Goal: Task Accomplishment & Management: Manage account settings

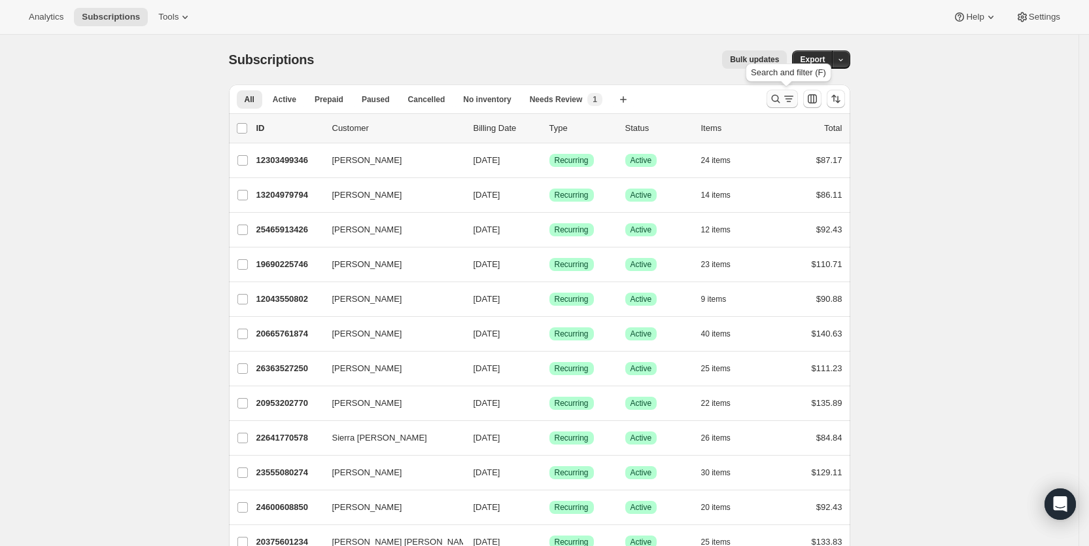
click at [783, 100] on icon "Search and filter results" at bounding box center [775, 98] width 13 height 13
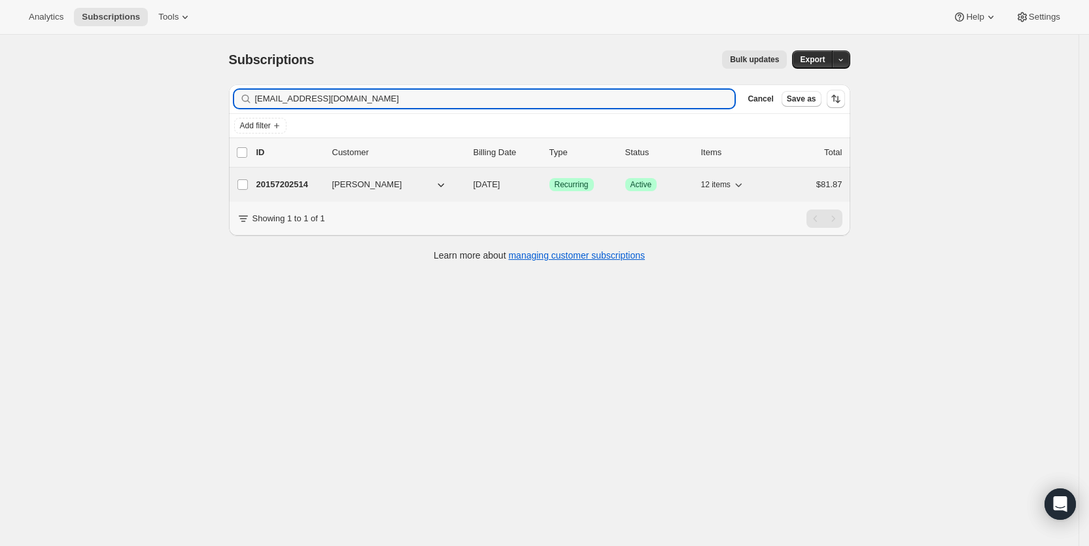
type input "[EMAIL_ADDRESS][DOMAIN_NAME]"
click at [501, 183] on span "[DATE]" at bounding box center [487, 184] width 27 height 10
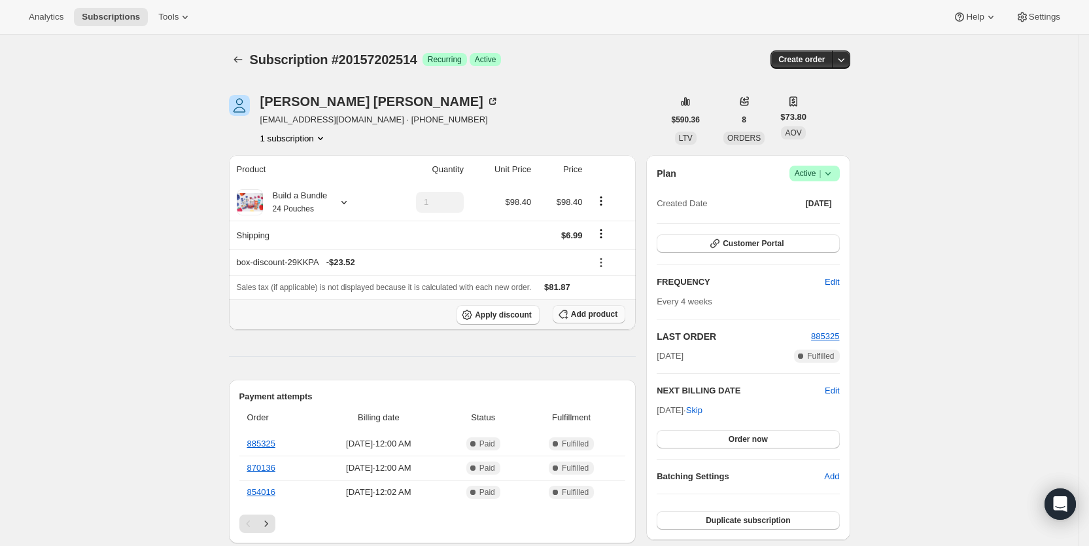
click at [597, 311] on span "Add product" at bounding box center [594, 314] width 46 height 10
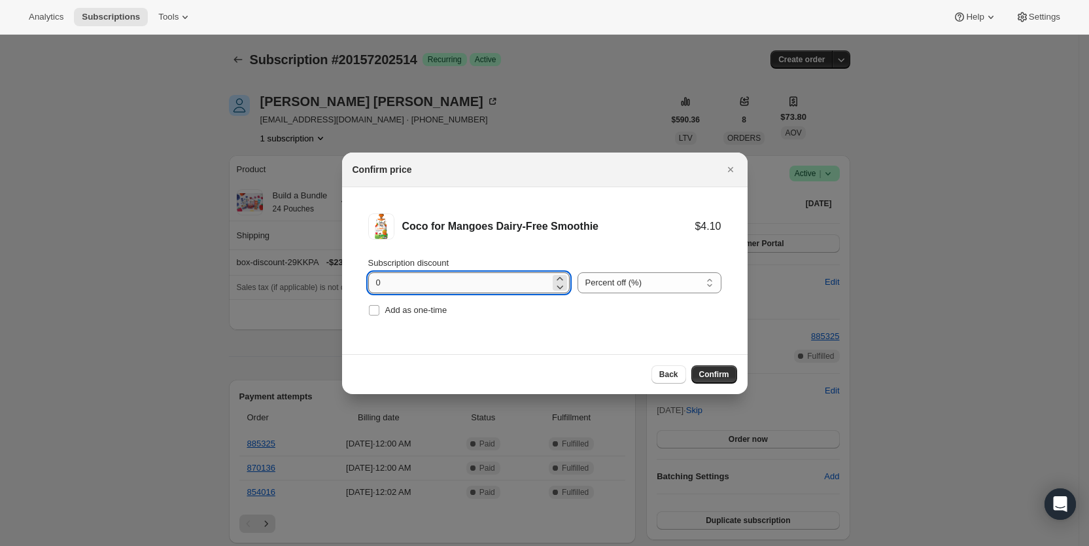
drag, startPoint x: 374, startPoint y: 283, endPoint x: 391, endPoint y: 283, distance: 17.0
click at [391, 283] on input "0" at bounding box center [459, 282] width 182 height 21
type input "100"
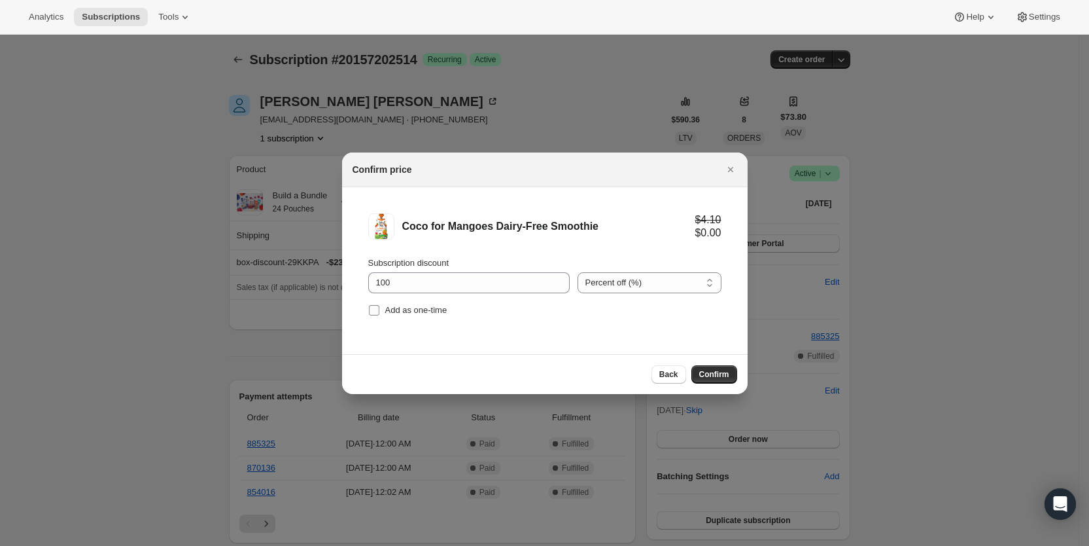
click at [376, 311] on input "Add as one-time" at bounding box center [374, 310] width 10 height 10
checkbox input "true"
click at [713, 374] on span "Confirm" at bounding box center [714, 374] width 30 height 10
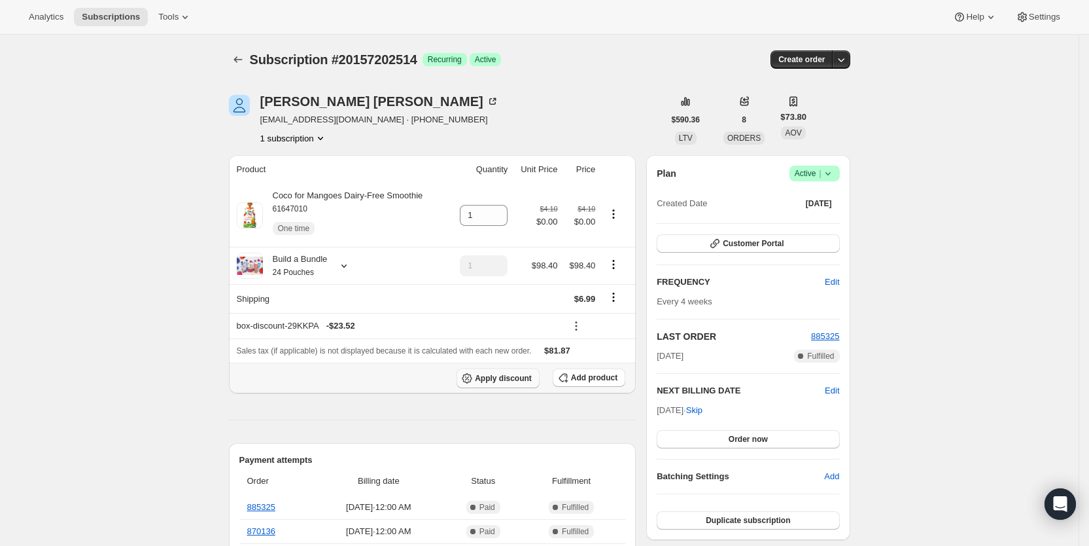
click at [506, 377] on span "Apply discount" at bounding box center [503, 378] width 57 height 10
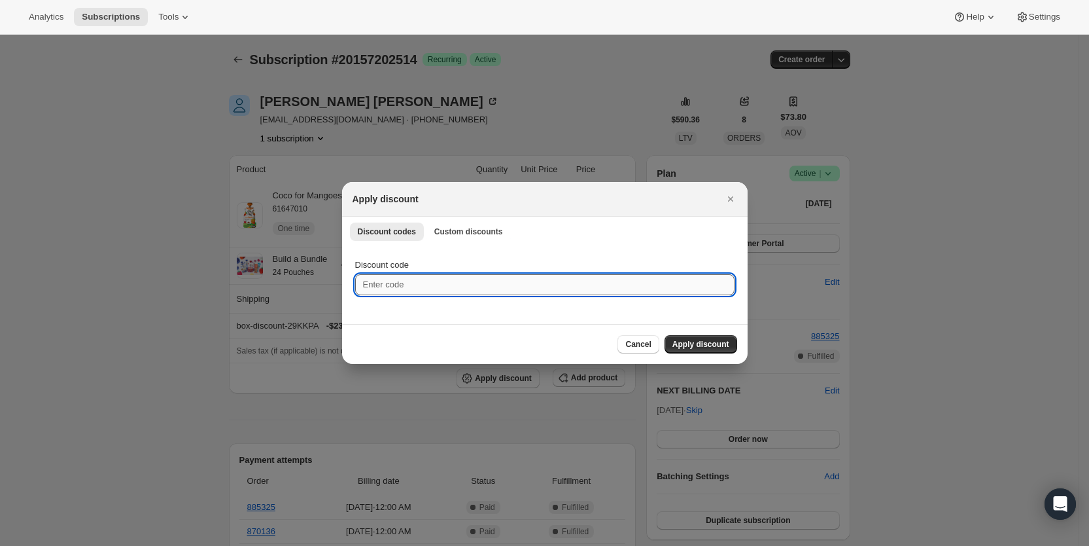
click at [467, 287] on input "Discount code" at bounding box center [545, 284] width 380 height 21
type input "cr_15"
click at [684, 344] on span "Apply discount" at bounding box center [701, 344] width 57 height 10
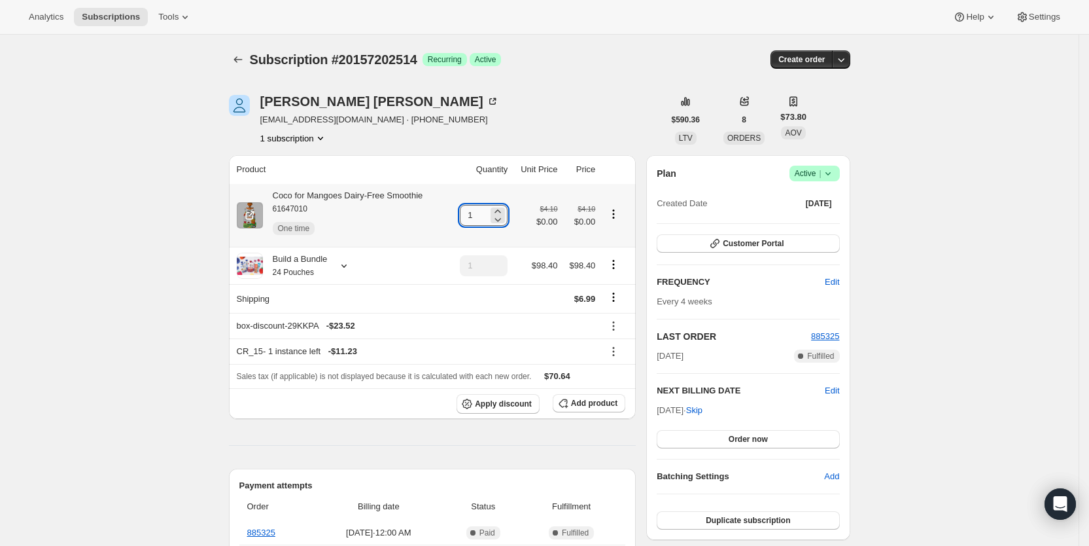
drag, startPoint x: 472, startPoint y: 211, endPoint x: 481, endPoint y: 213, distance: 8.6
click at [481, 213] on input "1" at bounding box center [474, 215] width 28 height 21
type input "3"
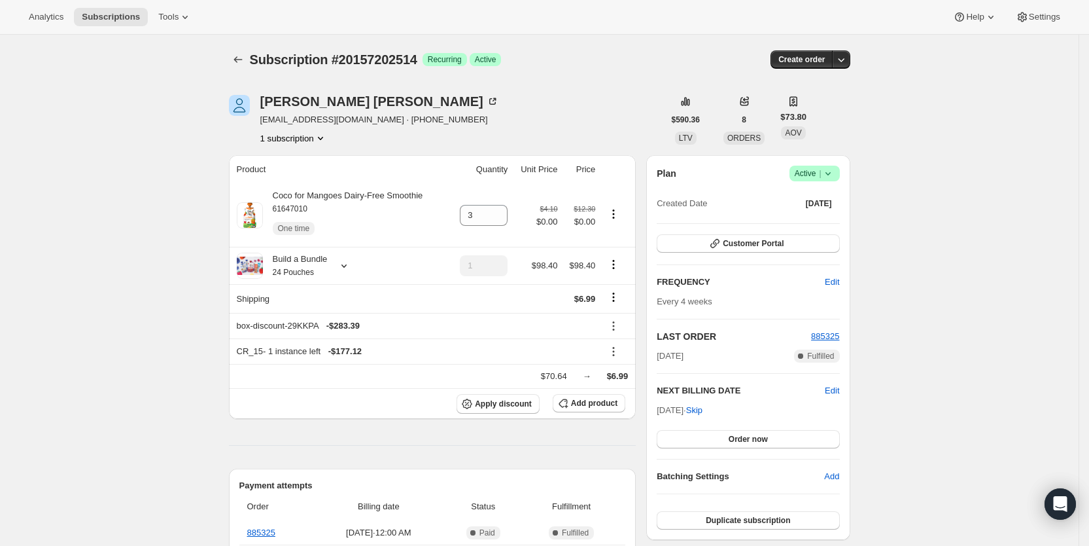
click at [598, 58] on div "Subscription #20157202514 Success Recurring Success Active" at bounding box center [439, 59] width 379 height 18
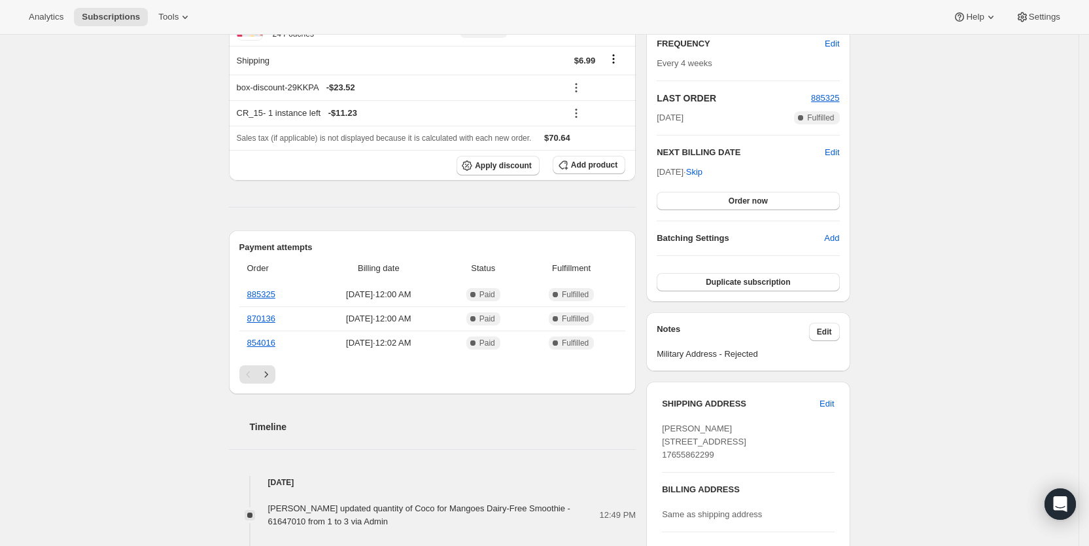
scroll to position [245, 0]
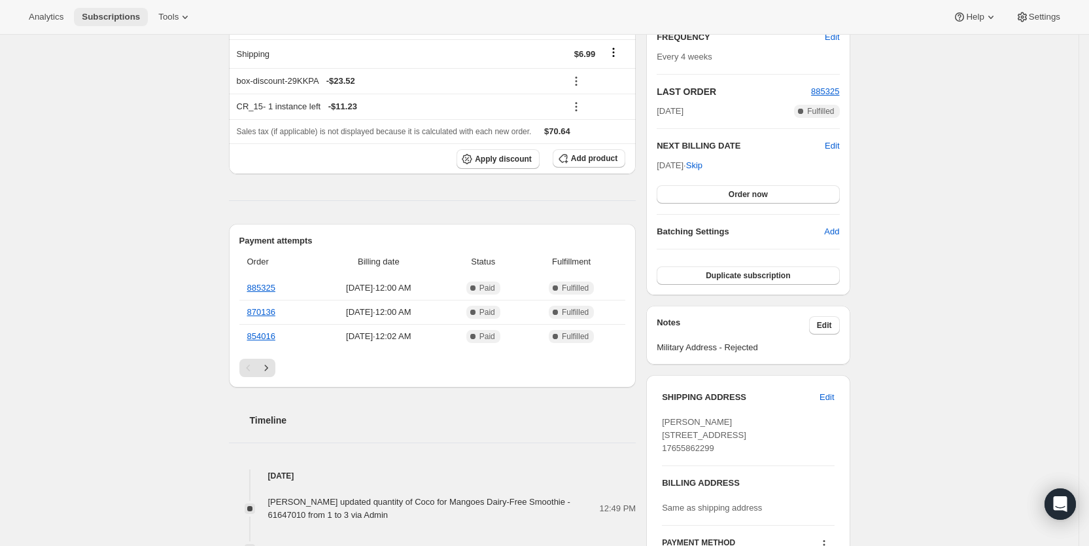
click at [109, 14] on span "Subscriptions" at bounding box center [111, 17] width 58 height 10
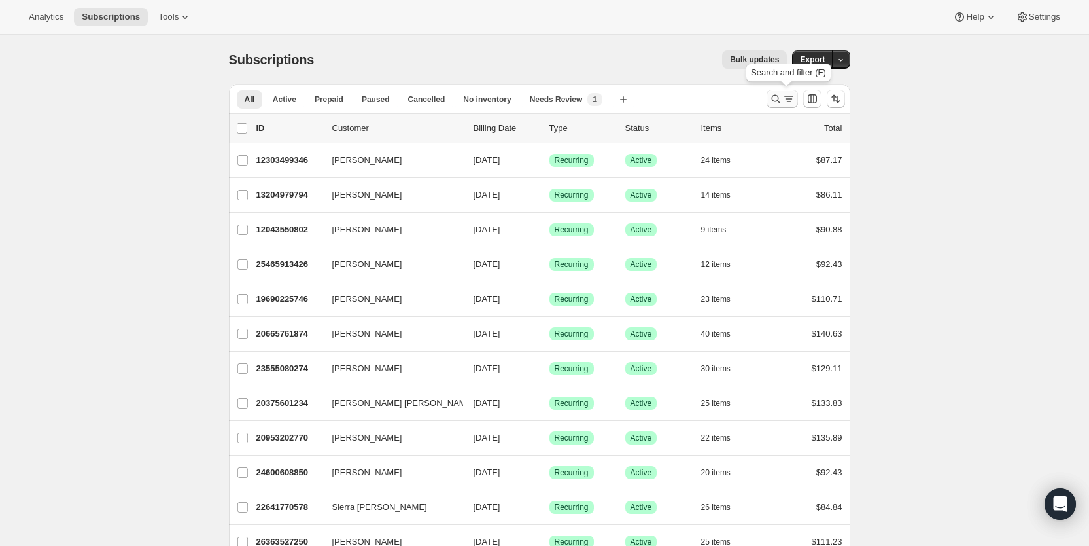
click at [787, 99] on icon "Search and filter results" at bounding box center [789, 98] width 13 height 13
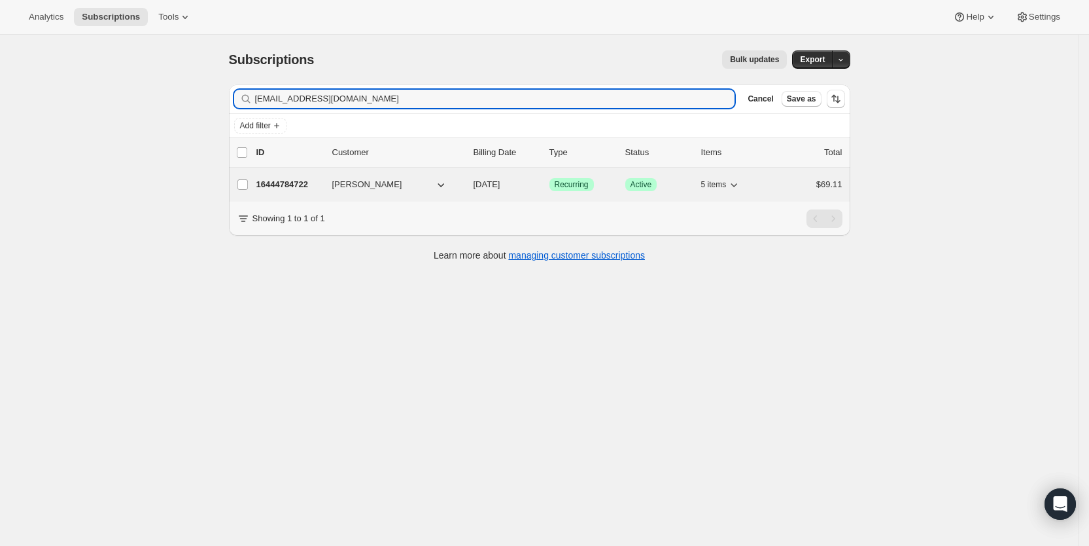
type input "[EMAIL_ADDRESS][DOMAIN_NAME]"
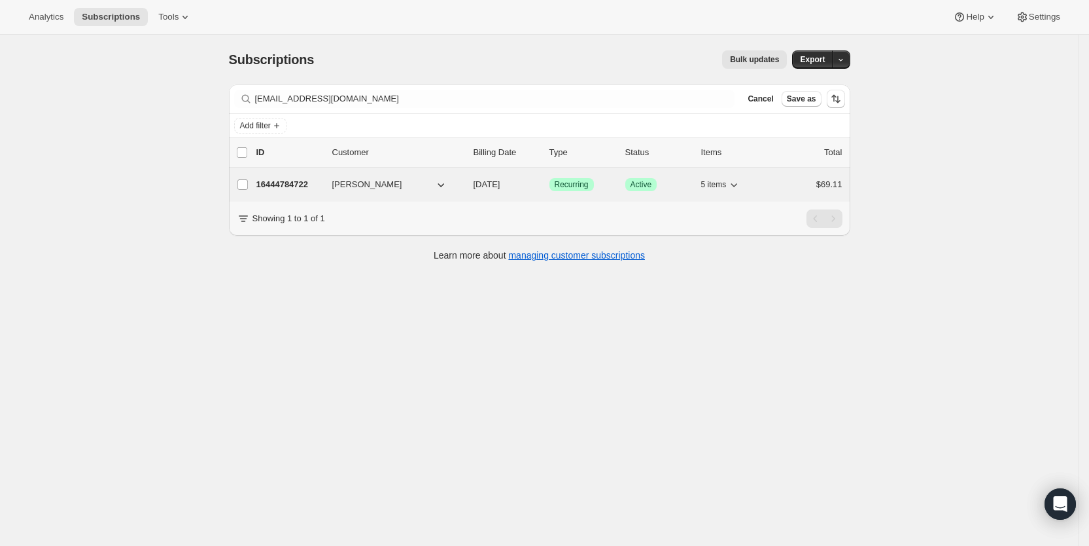
click at [499, 181] on span "[DATE]" at bounding box center [487, 184] width 27 height 10
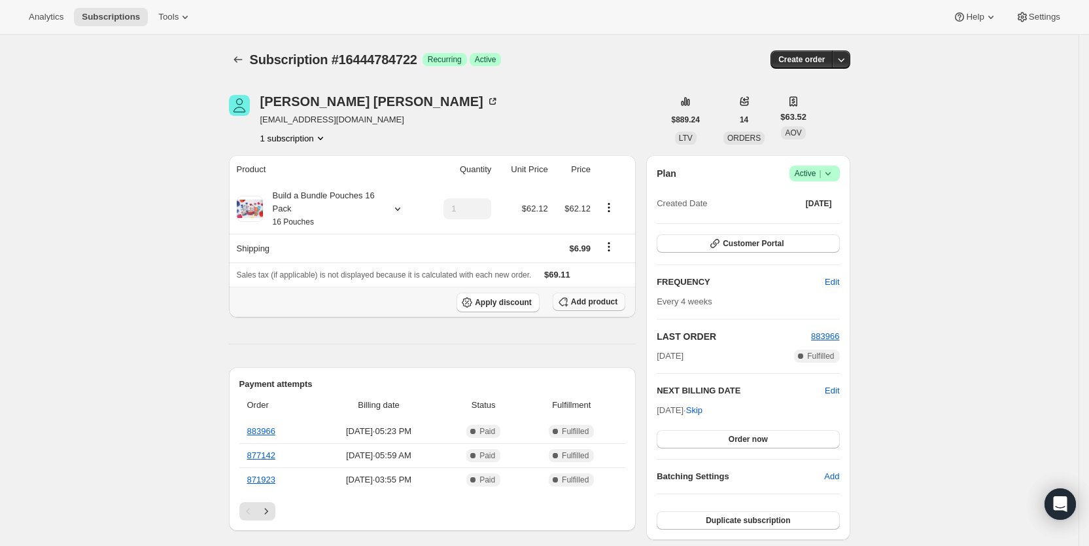
click at [602, 306] on span "Add product" at bounding box center [594, 301] width 46 height 10
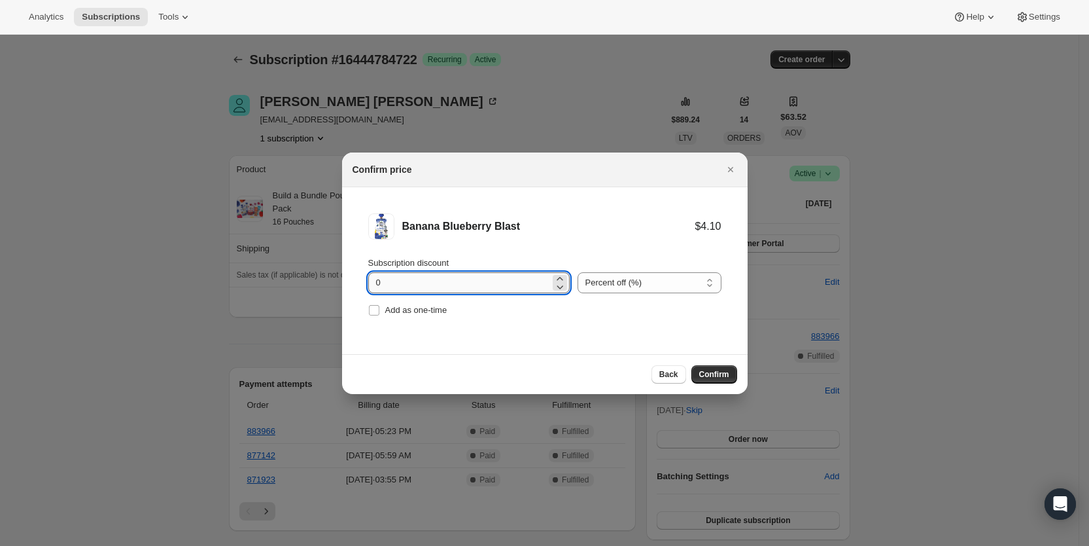
drag, startPoint x: 369, startPoint y: 279, endPoint x: 411, endPoint y: 287, distance: 42.6
click at [411, 287] on input "0" at bounding box center [459, 282] width 182 height 21
type input "100"
click at [412, 310] on span "Add as one-time" at bounding box center [416, 310] width 62 height 10
click at [380, 310] on input "Add as one-time" at bounding box center [374, 310] width 10 height 10
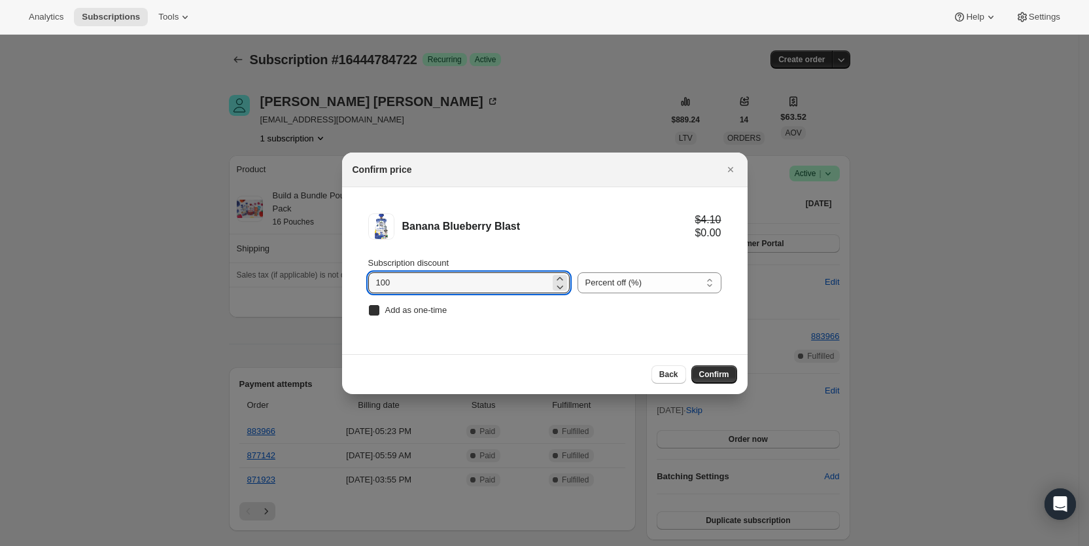
checkbox input "true"
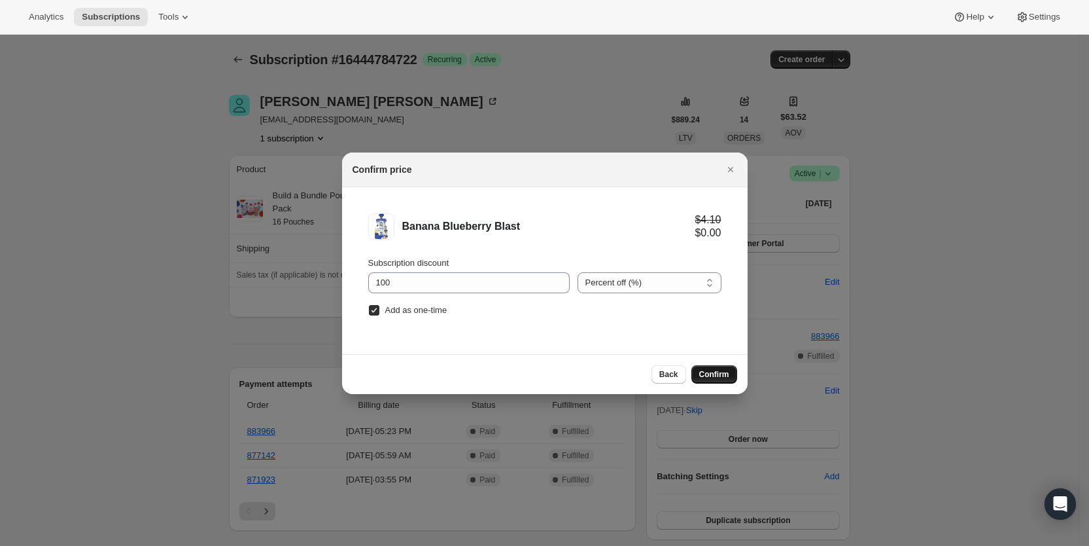
click at [718, 372] on span "Confirm" at bounding box center [714, 374] width 30 height 10
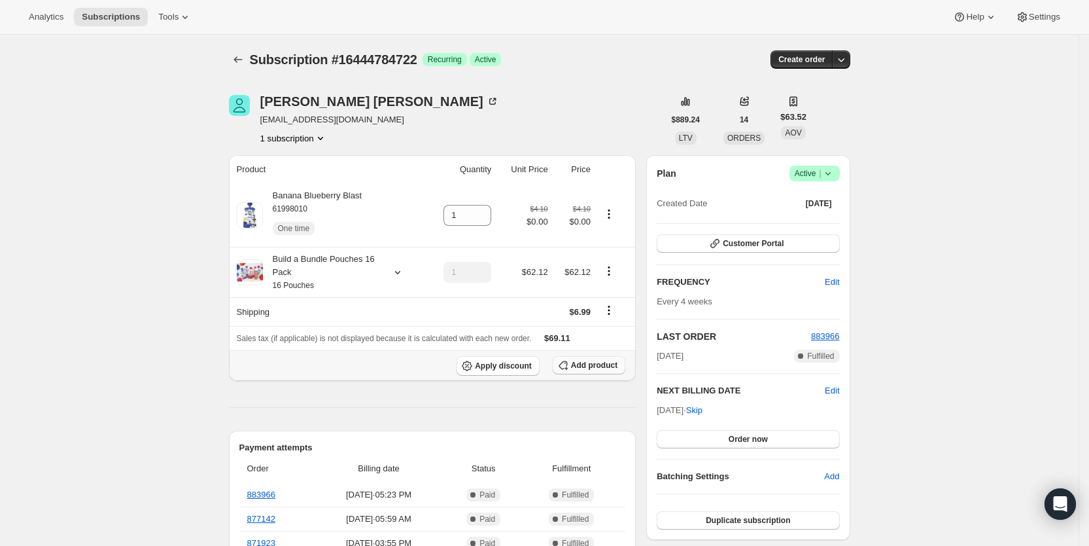
click at [595, 360] on span "Add product" at bounding box center [594, 365] width 46 height 10
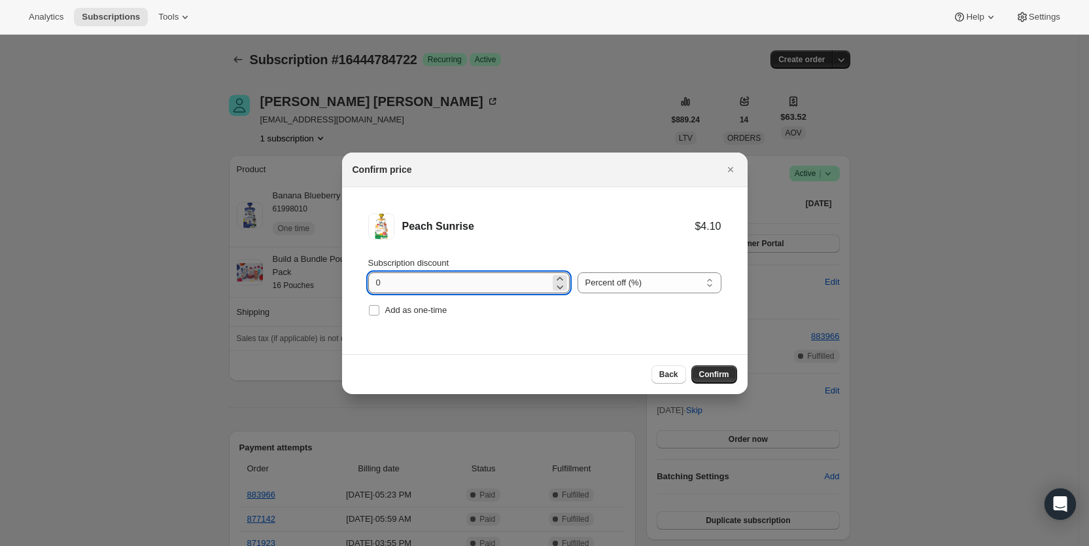
drag, startPoint x: 370, startPoint y: 283, endPoint x: 395, endPoint y: 282, distance: 24.2
click at [395, 282] on input "0" at bounding box center [459, 282] width 182 height 21
type input "100"
click at [385, 308] on span "Add as one-time" at bounding box center [416, 310] width 62 height 10
click at [380, 308] on input "Add as one-time" at bounding box center [374, 310] width 10 height 10
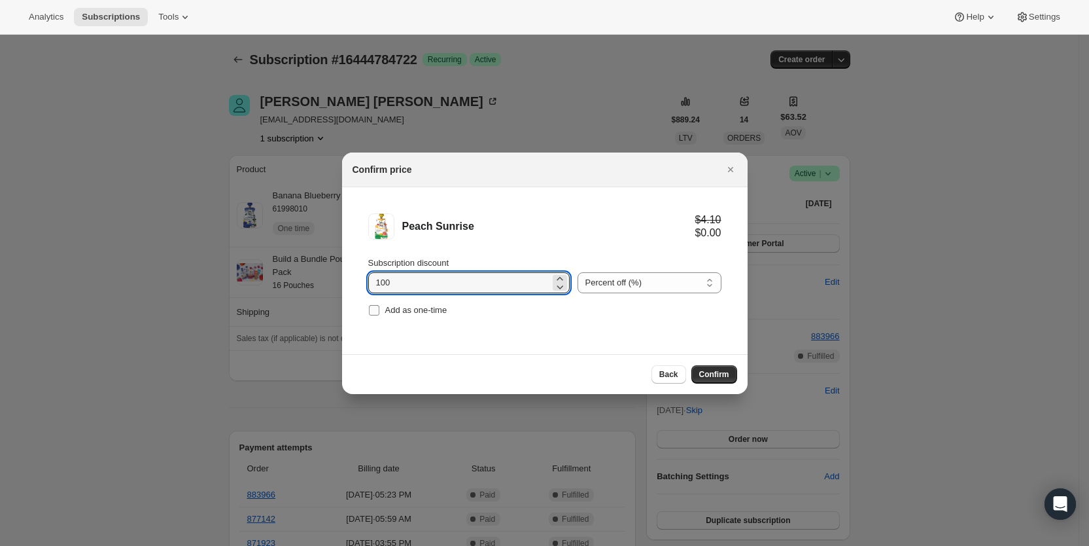
checkbox input "true"
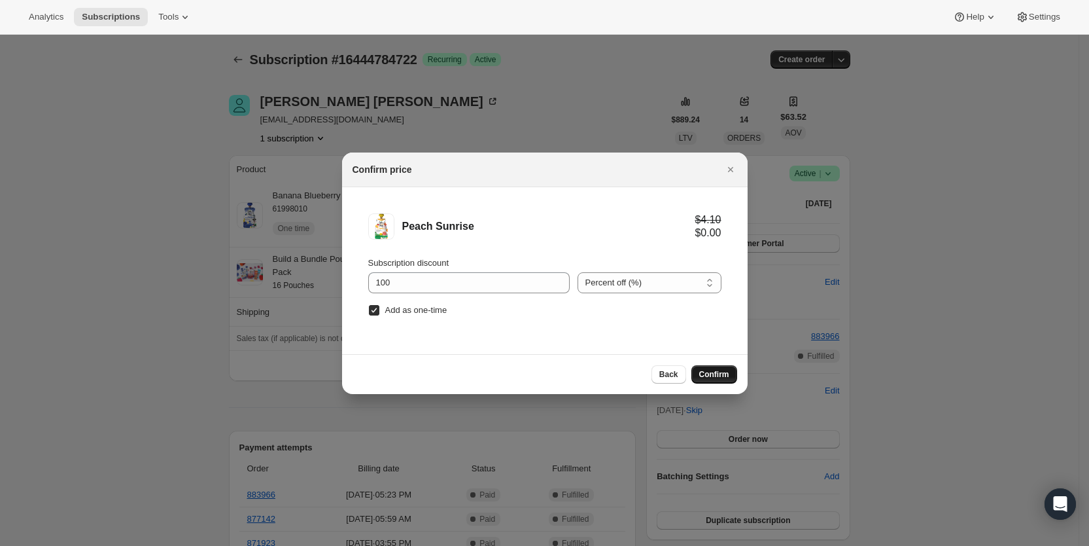
click at [716, 375] on span "Confirm" at bounding box center [714, 374] width 30 height 10
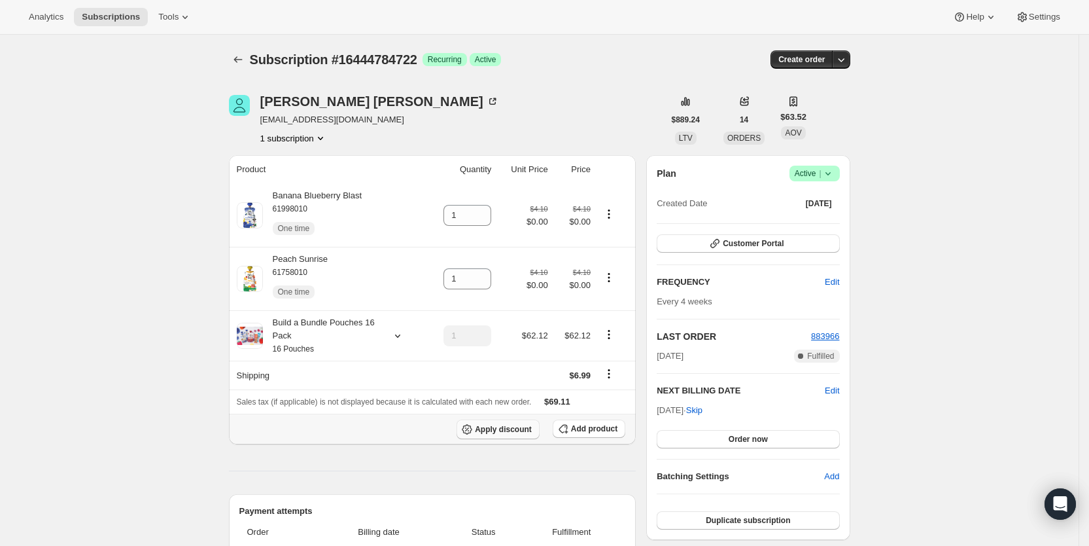
click at [521, 428] on span "Apply discount" at bounding box center [503, 429] width 57 height 10
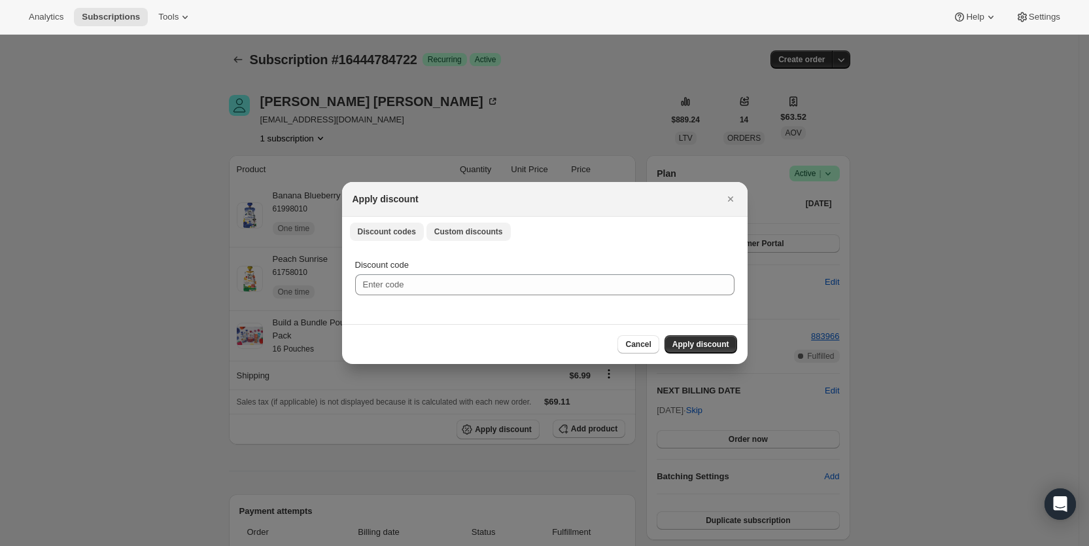
click at [483, 232] on span "Custom discounts" at bounding box center [468, 231] width 69 height 10
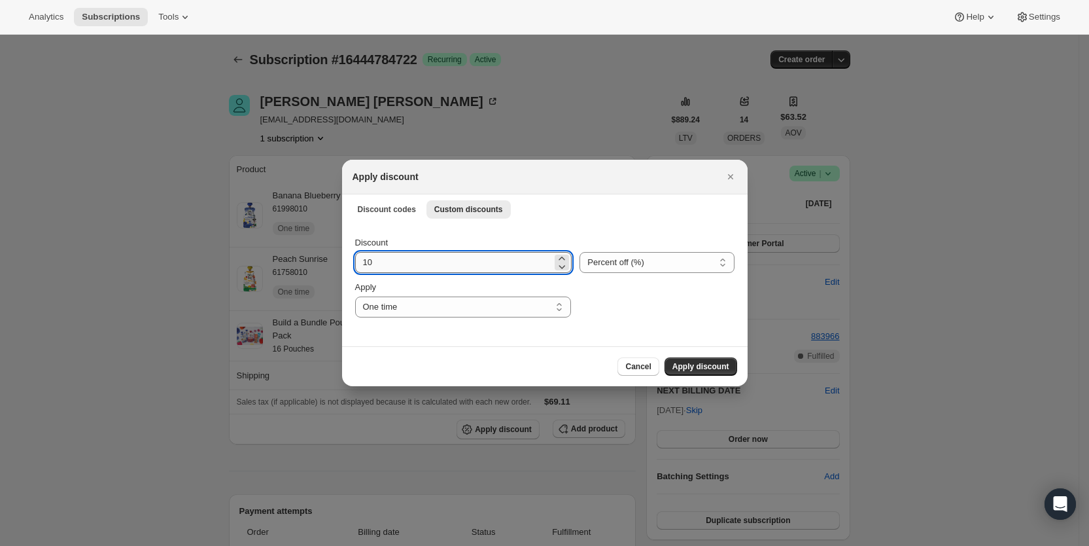
drag, startPoint x: 414, startPoint y: 254, endPoint x: 355, endPoint y: 260, distance: 59.2
click at [356, 260] on input "10" at bounding box center [454, 262] width 198 height 21
type input "25"
click at [402, 311] on select "One time Specify instances... Indefinitely" at bounding box center [463, 306] width 216 height 21
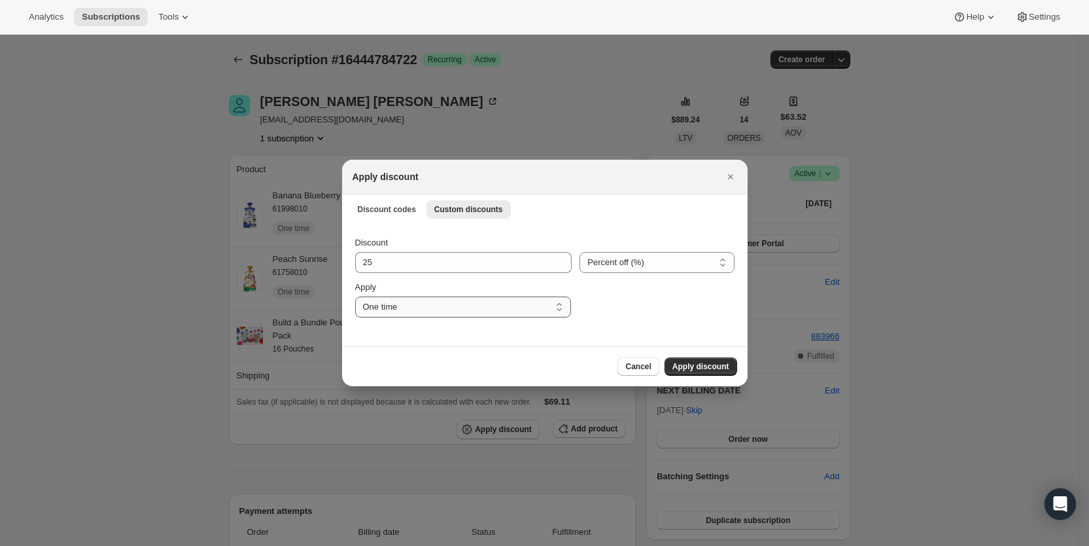
select select "specific"
click at [355, 296] on select "One time Specify instances... Indefinitely" at bounding box center [463, 306] width 216 height 21
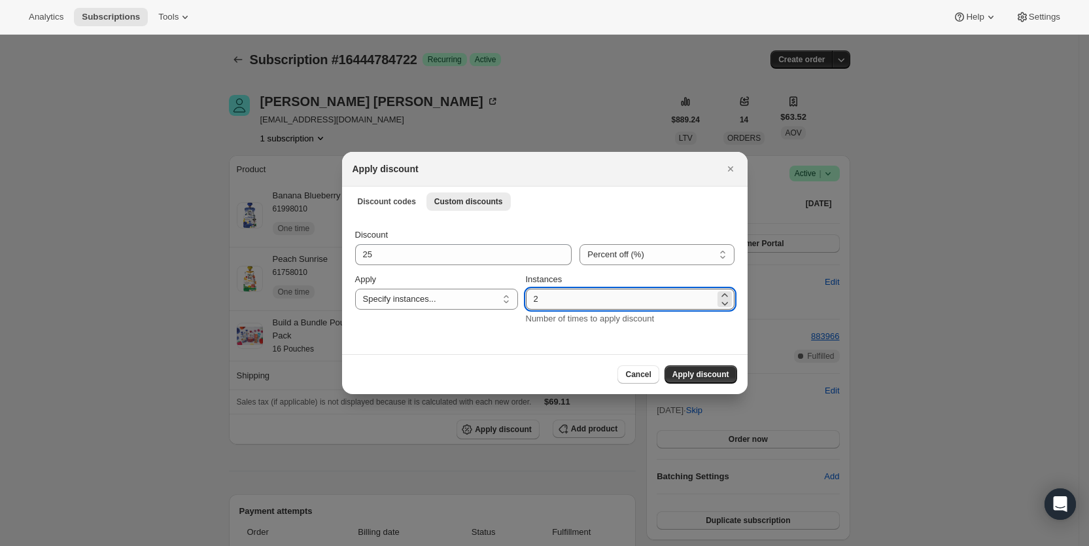
drag, startPoint x: 537, startPoint y: 305, endPoint x: 551, endPoint y: 302, distance: 14.6
click at [551, 302] on input "2" at bounding box center [620, 299] width 189 height 21
type input "3"
click at [705, 372] on span "Apply discount" at bounding box center [701, 374] width 57 height 10
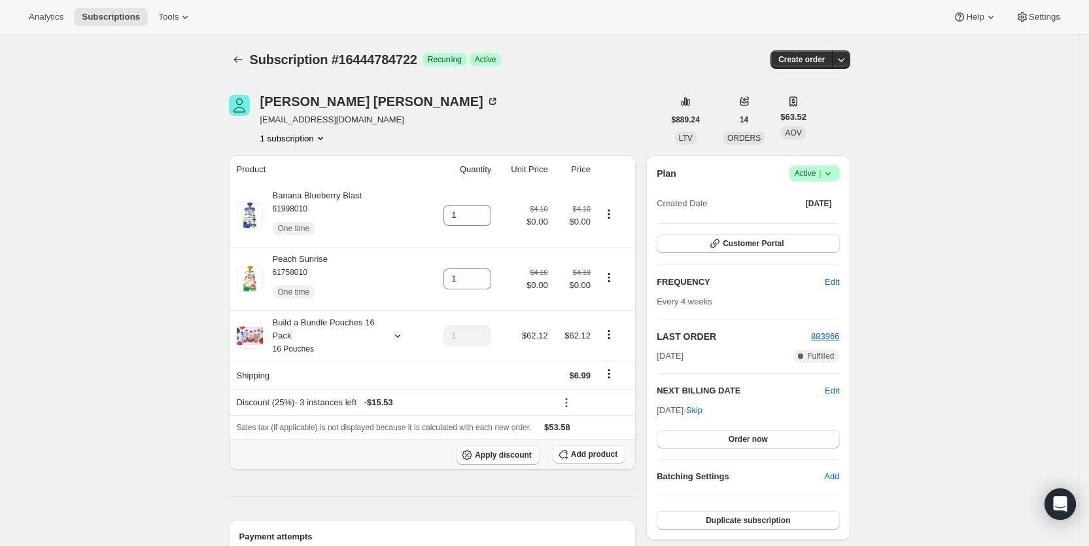
click at [513, 455] on span "Apply discount" at bounding box center [503, 455] width 57 height 10
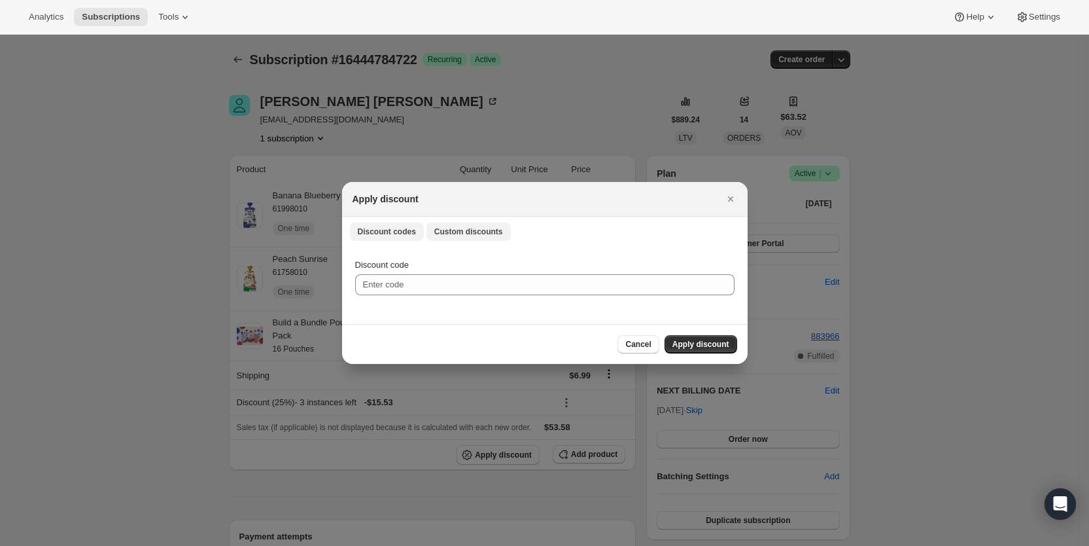
click at [454, 231] on span "Custom discounts" at bounding box center [468, 231] width 69 height 10
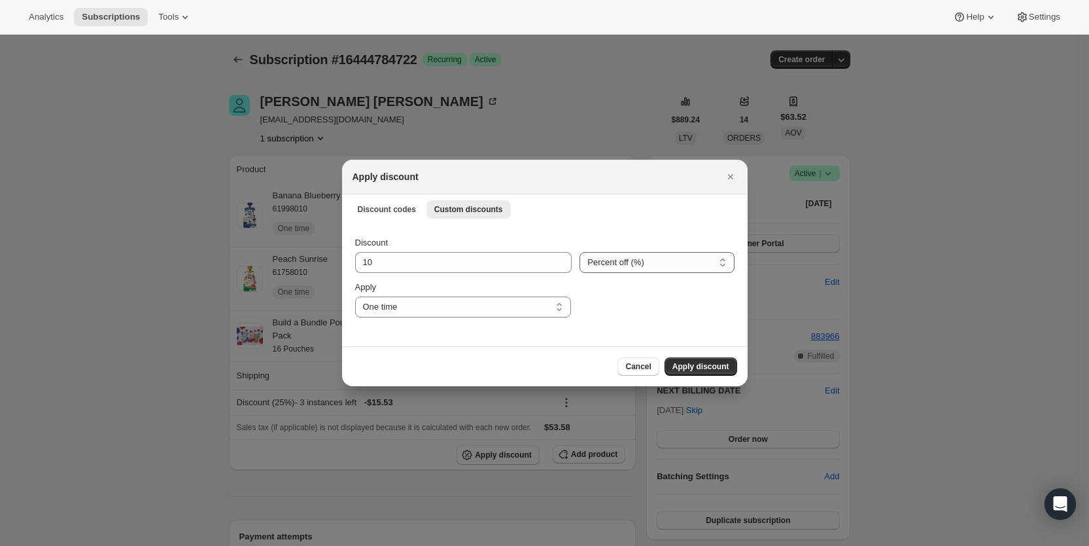
click at [643, 263] on select "Percent off (%) Amount off ($)" at bounding box center [657, 262] width 154 height 21
select select "fixed"
click at [580, 252] on select "Percent off (%) Amount off ($)" at bounding box center [657, 262] width 154 height 21
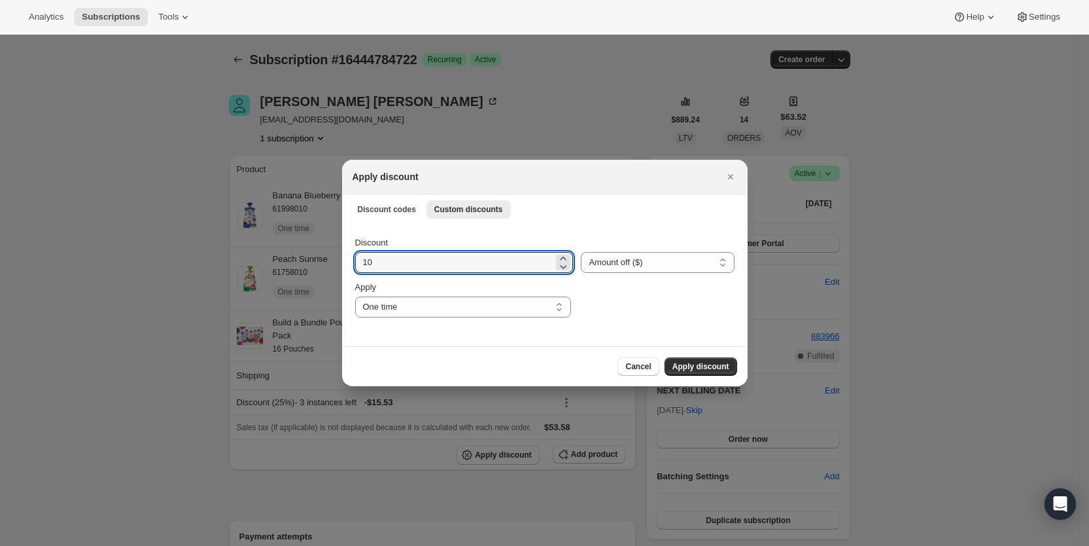
drag, startPoint x: 411, startPoint y: 266, endPoint x: 350, endPoint y: 262, distance: 60.9
click at [350, 262] on div "Discount 10 Percent off (%) Amount off ($) Amount off ($) Apply One time Specif…" at bounding box center [545, 284] width 406 height 123
type input "6.99"
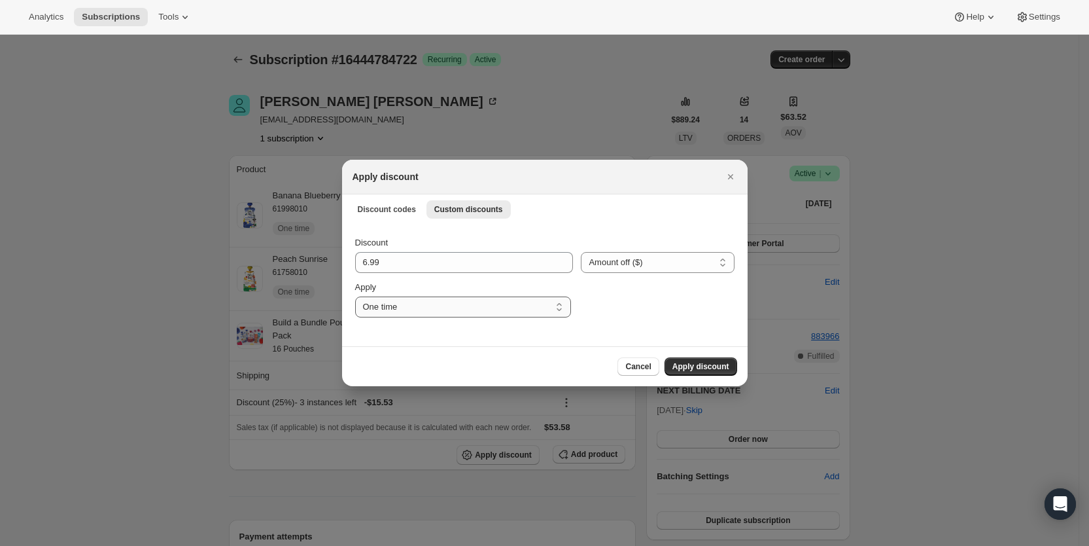
click at [403, 309] on select "One time Specify instances... Indefinitely" at bounding box center [463, 306] width 216 height 21
select select "specific"
click at [355, 296] on select "One time Specify instances... Indefinitely" at bounding box center [463, 306] width 216 height 21
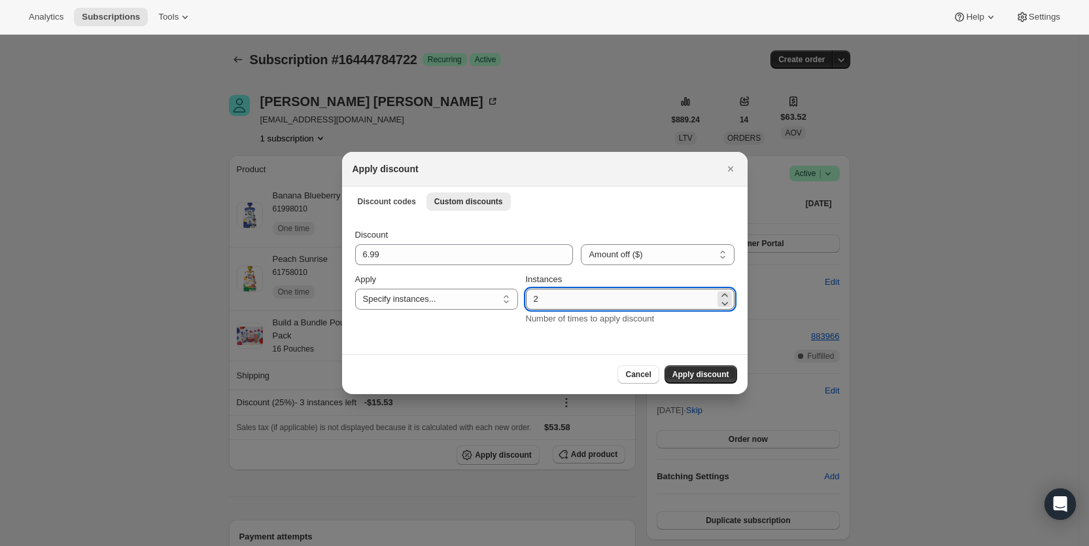
click at [544, 300] on input "2" at bounding box center [620, 299] width 189 height 21
click at [539, 298] on input "2" at bounding box center [620, 299] width 189 height 21
click at [545, 298] on input "2" at bounding box center [620, 299] width 189 height 21
type input "3"
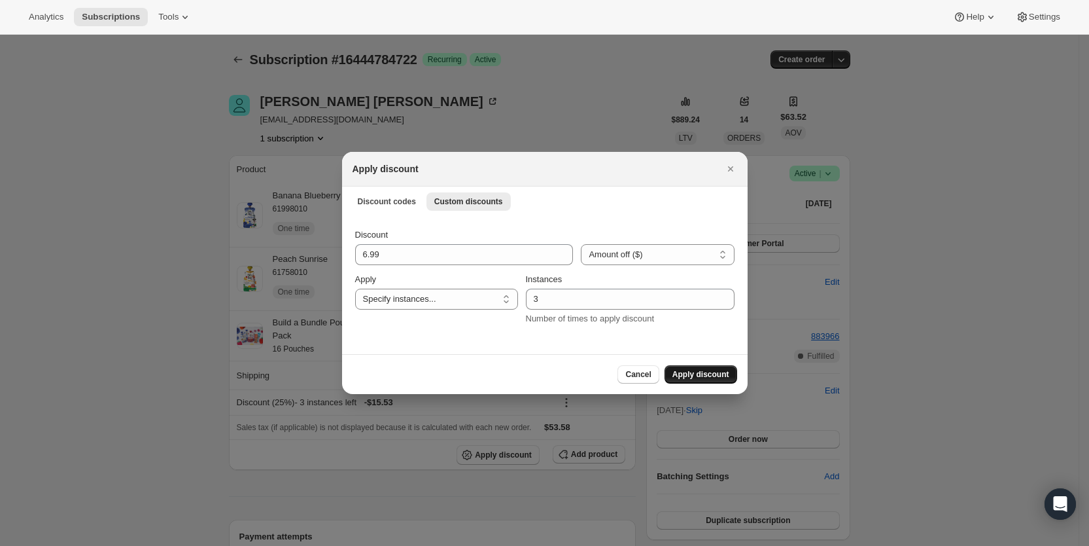
click at [693, 372] on span "Apply discount" at bounding box center [701, 374] width 57 height 10
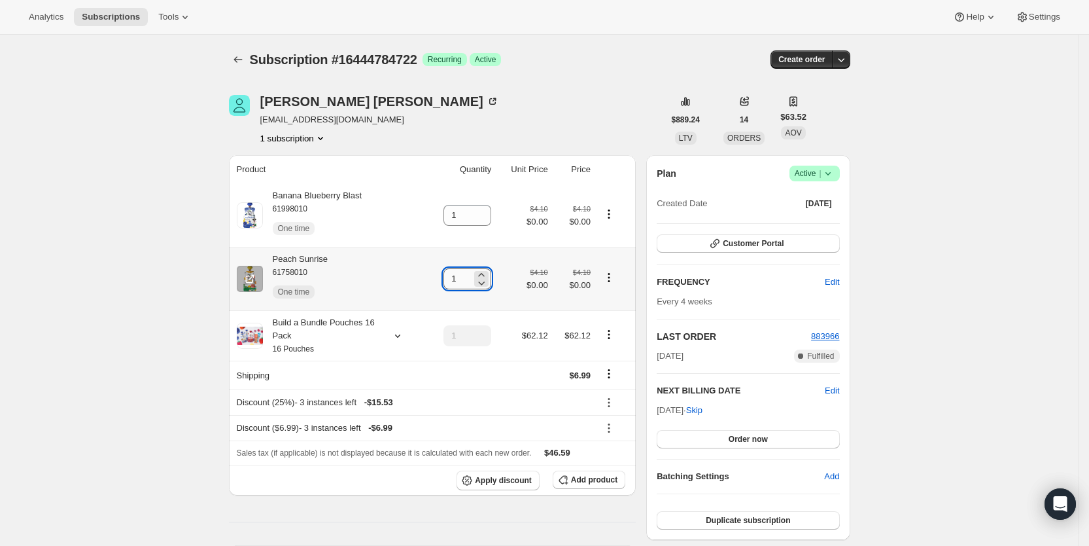
drag, startPoint x: 456, startPoint y: 278, endPoint x: 465, endPoint y: 279, distance: 9.3
click at [465, 279] on input "1" at bounding box center [458, 278] width 28 height 21
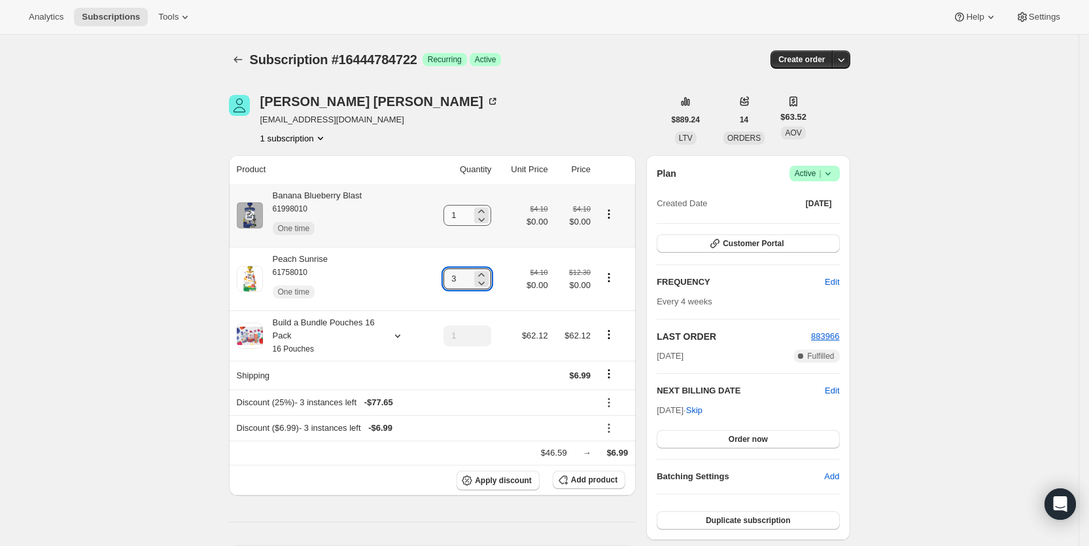
type input "3"
drag, startPoint x: 451, startPoint y: 215, endPoint x: 468, endPoint y: 212, distance: 16.6
click at [468, 212] on input "1" at bounding box center [458, 215] width 28 height 21
type input "2"
click at [499, 129] on div "[PERSON_NAME] [EMAIL_ADDRESS][DOMAIN_NAME] 1 subscription" at bounding box center [446, 120] width 435 height 50
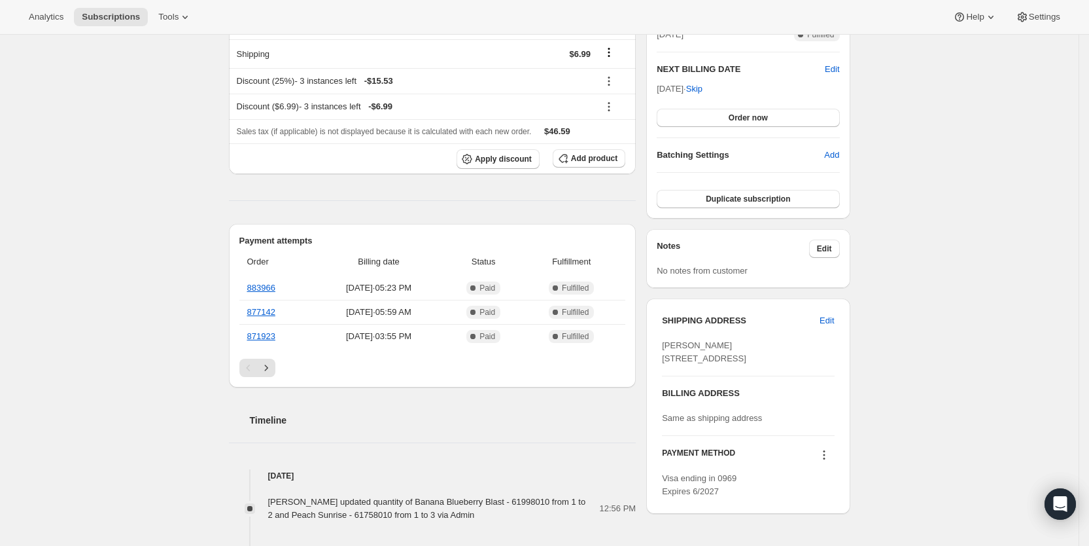
scroll to position [324, 0]
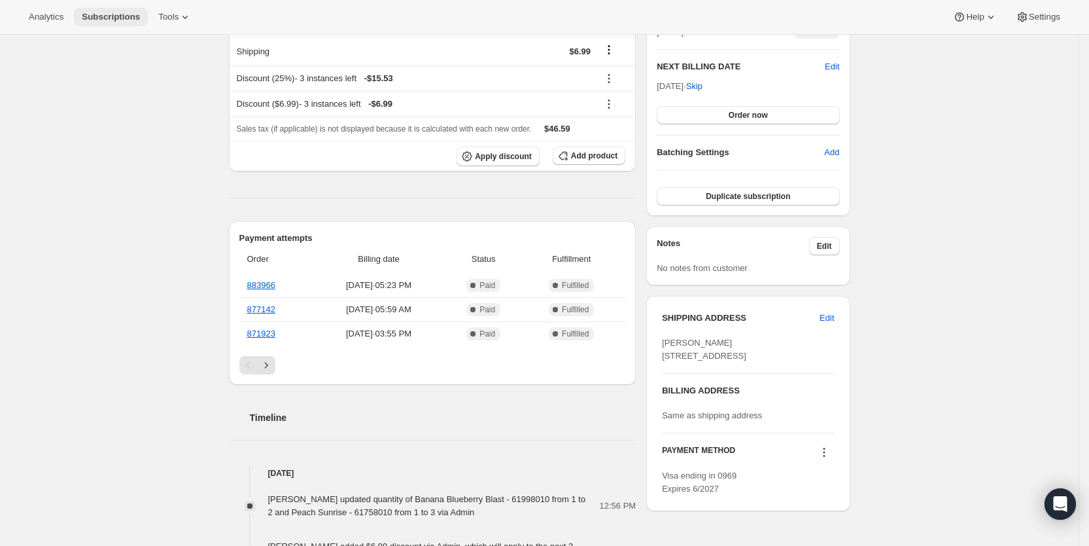
click at [106, 19] on span "Subscriptions" at bounding box center [111, 17] width 58 height 10
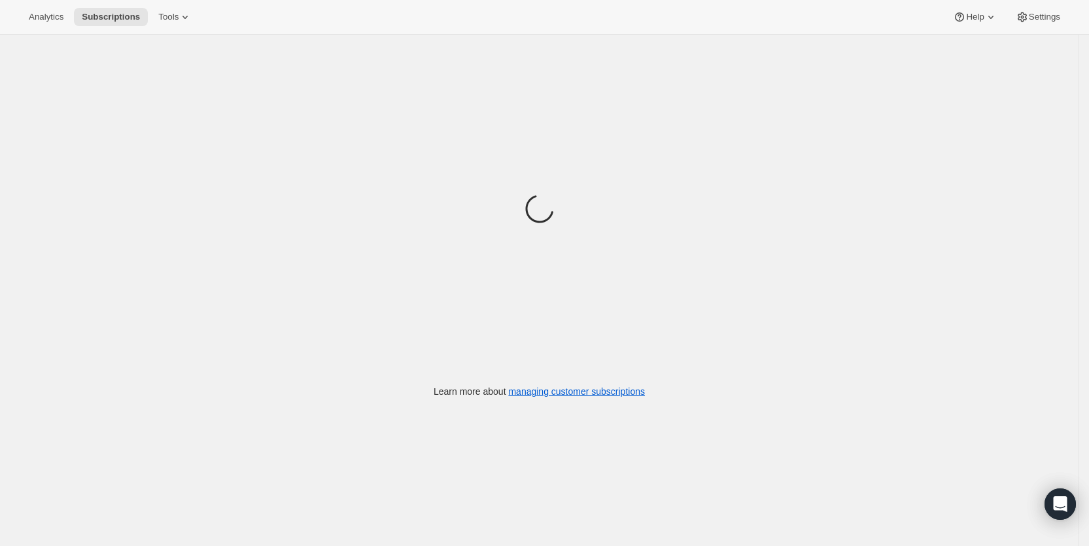
scroll to position [1, 0]
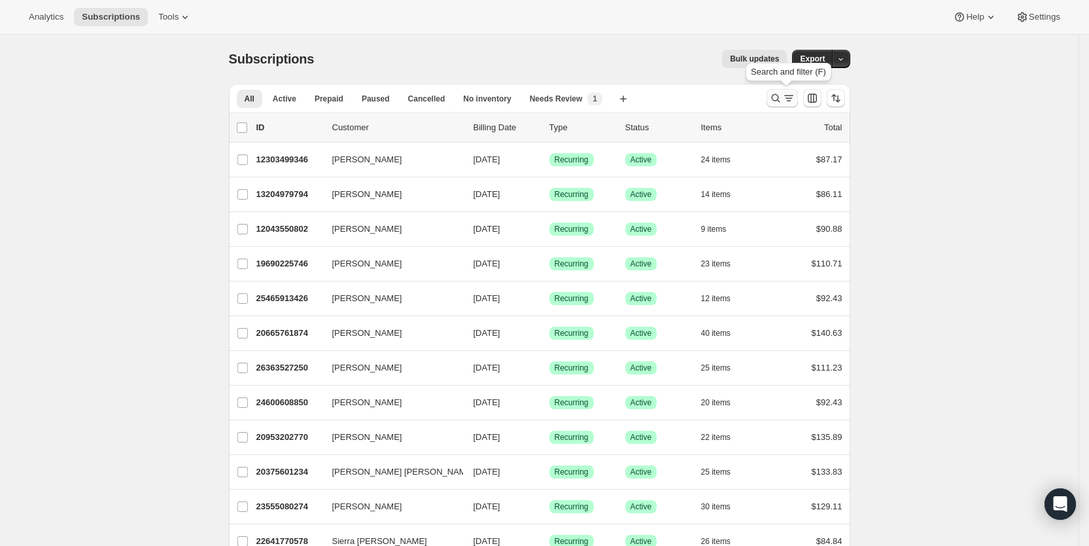
click at [789, 101] on icon "Search and filter results" at bounding box center [789, 98] width 13 height 13
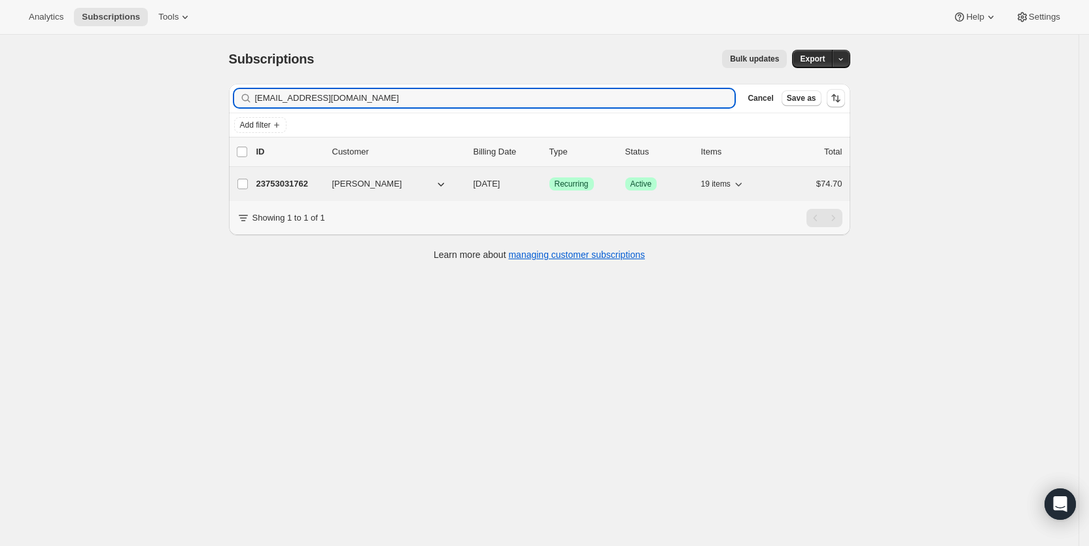
type input "[EMAIL_ADDRESS][DOMAIN_NAME]"
click at [501, 185] on span "[DATE]" at bounding box center [487, 184] width 27 height 10
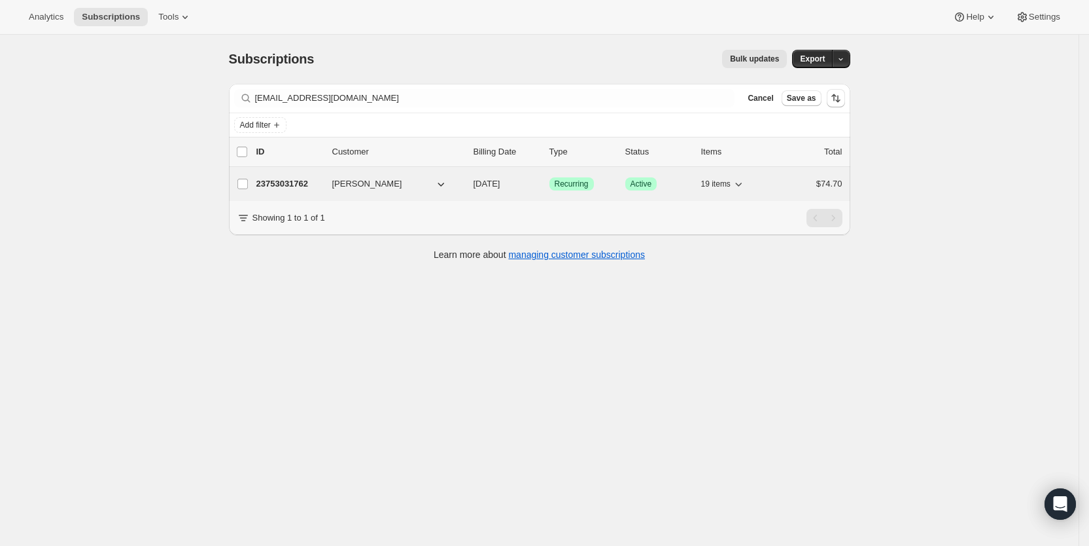
scroll to position [1, 0]
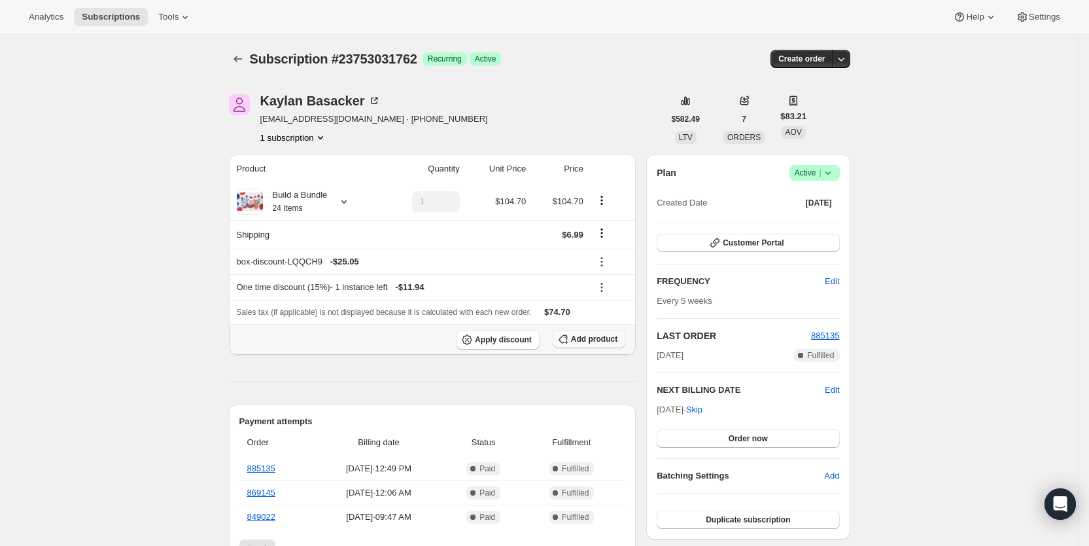
click at [597, 337] on span "Add product" at bounding box center [594, 339] width 46 height 10
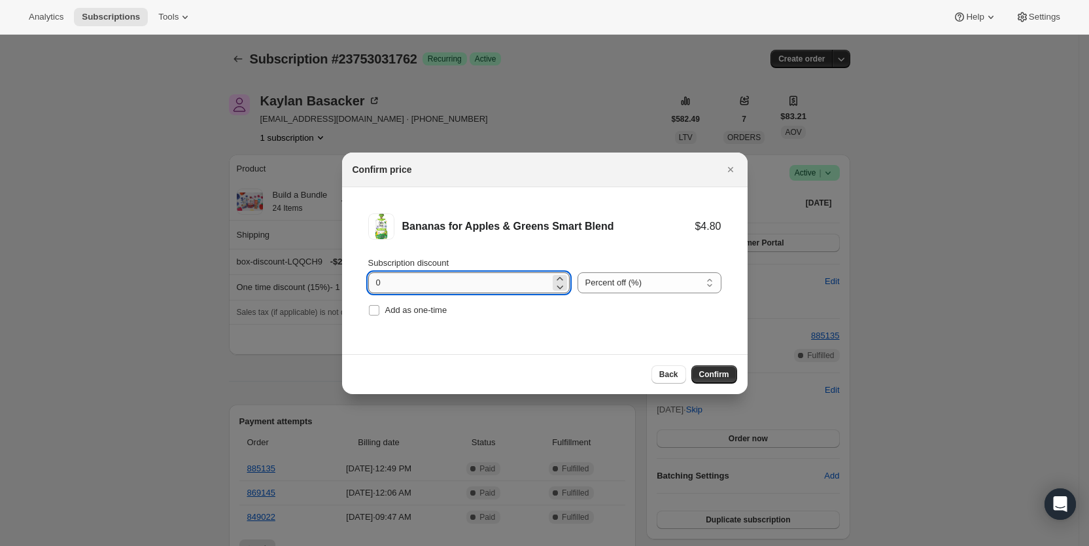
drag, startPoint x: 369, startPoint y: 283, endPoint x: 391, endPoint y: 283, distance: 21.6
click at [391, 283] on input "0" at bounding box center [459, 282] width 182 height 21
type input "100"
click at [377, 308] on input "Add as one-time" at bounding box center [374, 310] width 10 height 10
checkbox input "true"
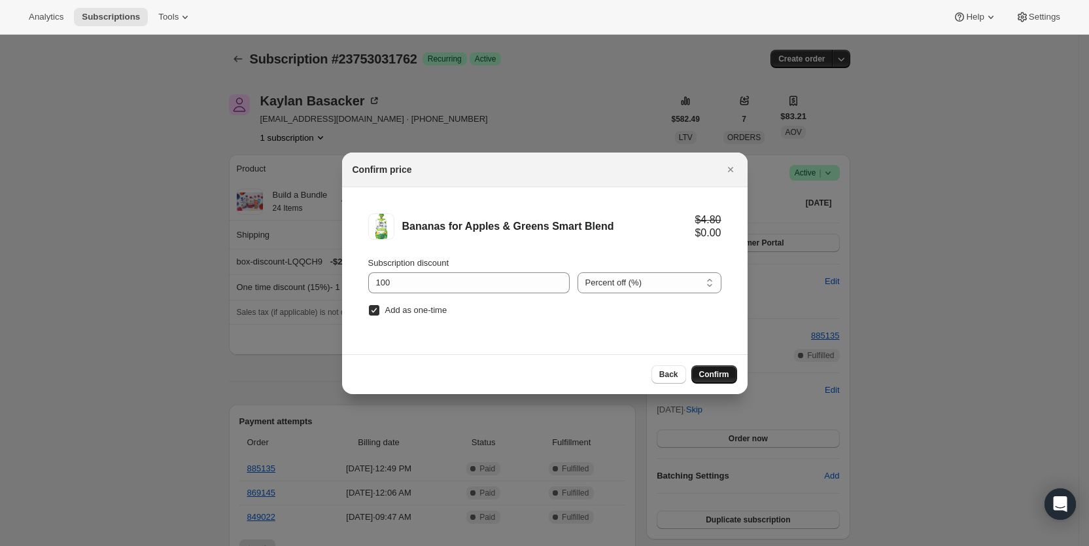
click at [726, 372] on span "Confirm" at bounding box center [714, 374] width 30 height 10
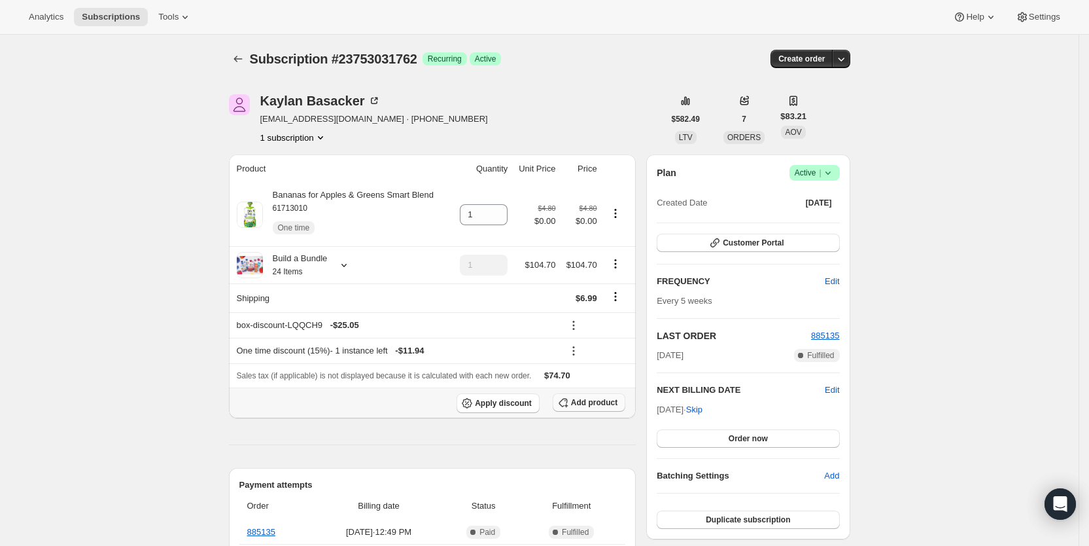
click at [605, 398] on span "Add product" at bounding box center [594, 402] width 46 height 10
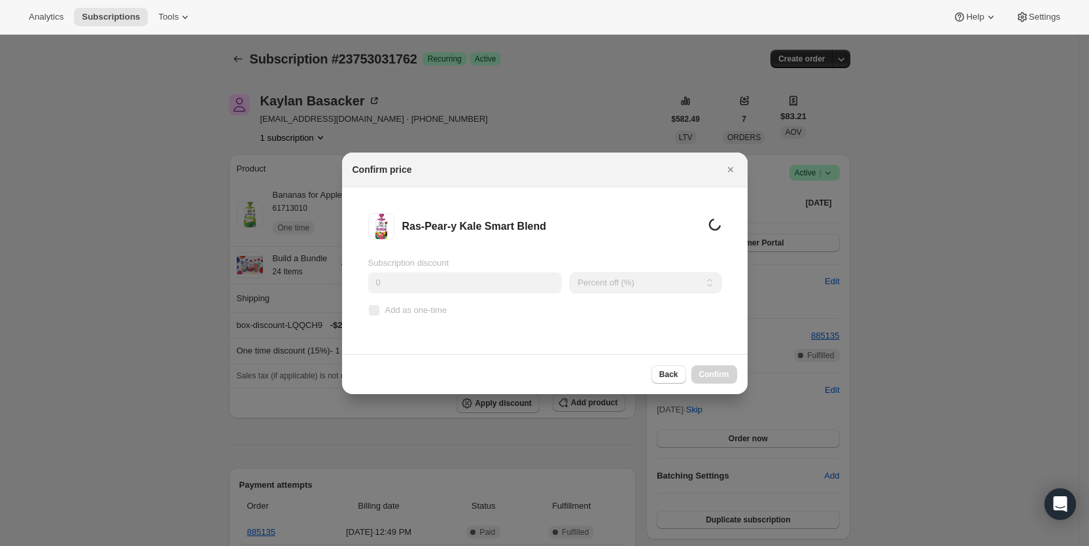
scroll to position [0, 0]
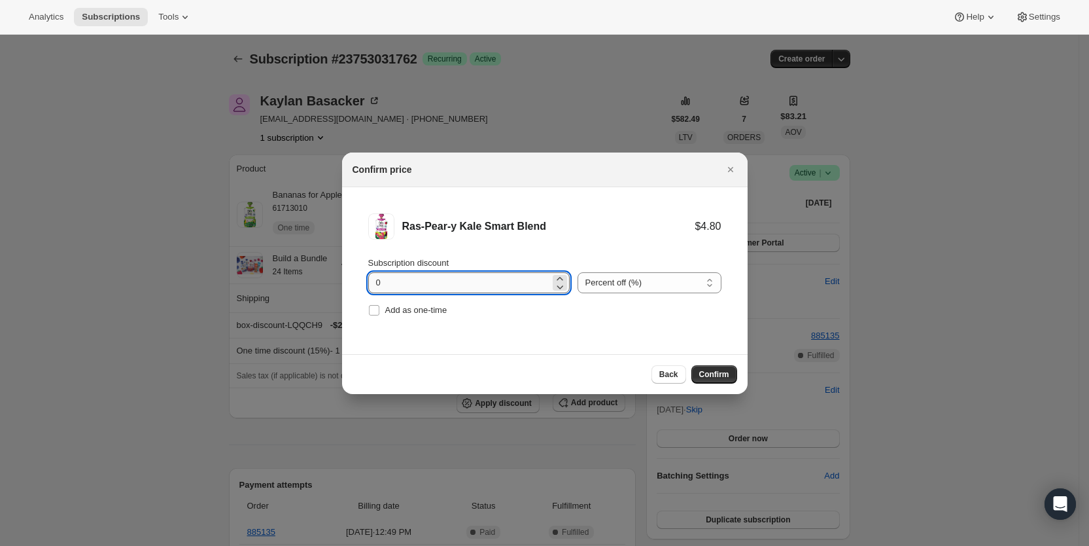
click at [418, 281] on input "0" at bounding box center [459, 282] width 182 height 21
drag, startPoint x: 418, startPoint y: 281, endPoint x: 370, endPoint y: 286, distance: 48.0
click at [370, 286] on input "0" at bounding box center [459, 282] width 182 height 21
type input "100"
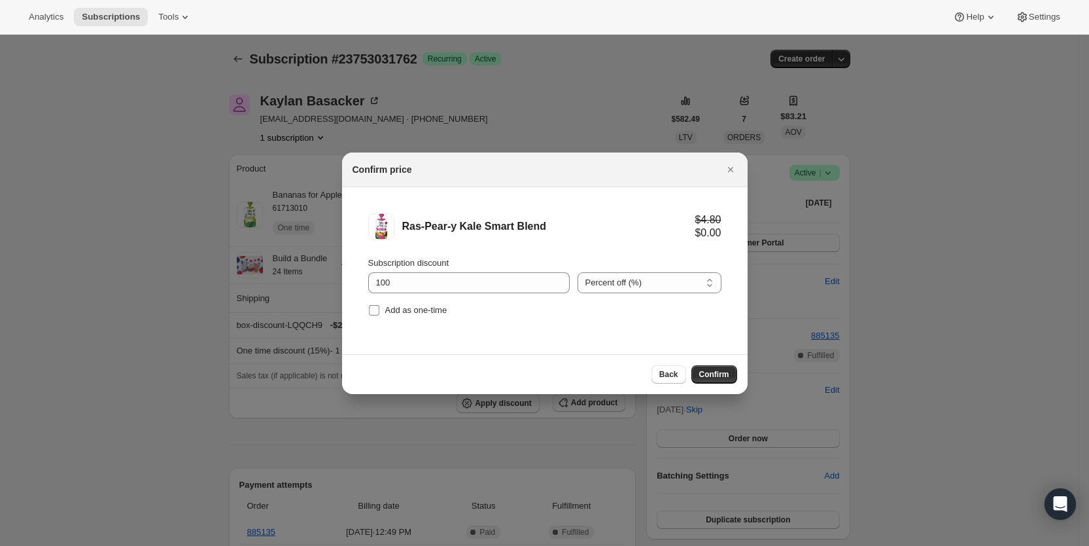
click at [387, 309] on span "Add as one-time" at bounding box center [416, 310] width 62 height 10
click at [380, 309] on input "Add as one-time" at bounding box center [374, 310] width 10 height 10
checkbox input "true"
click at [709, 377] on span "Confirm" at bounding box center [714, 374] width 30 height 10
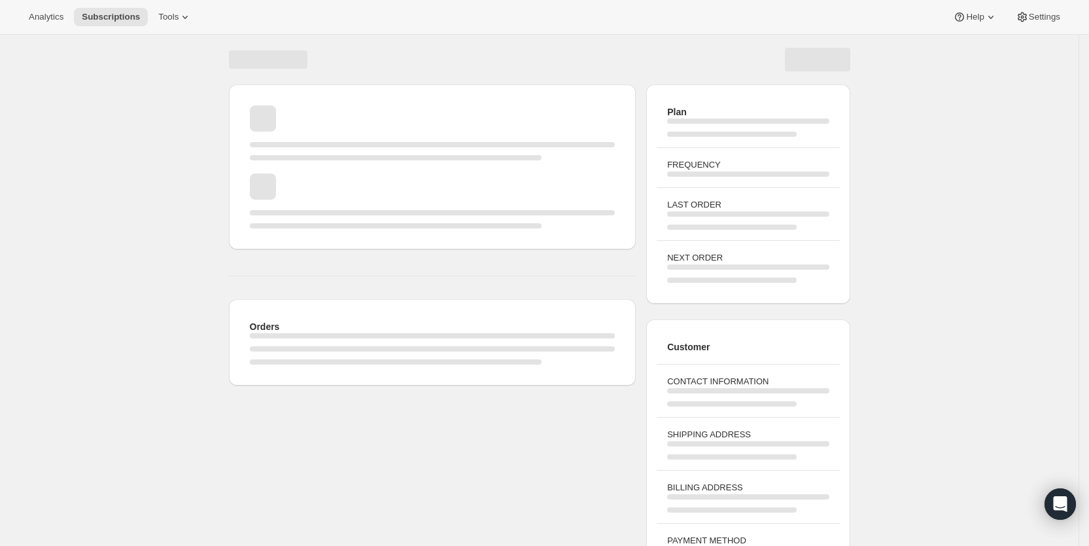
scroll to position [1, 0]
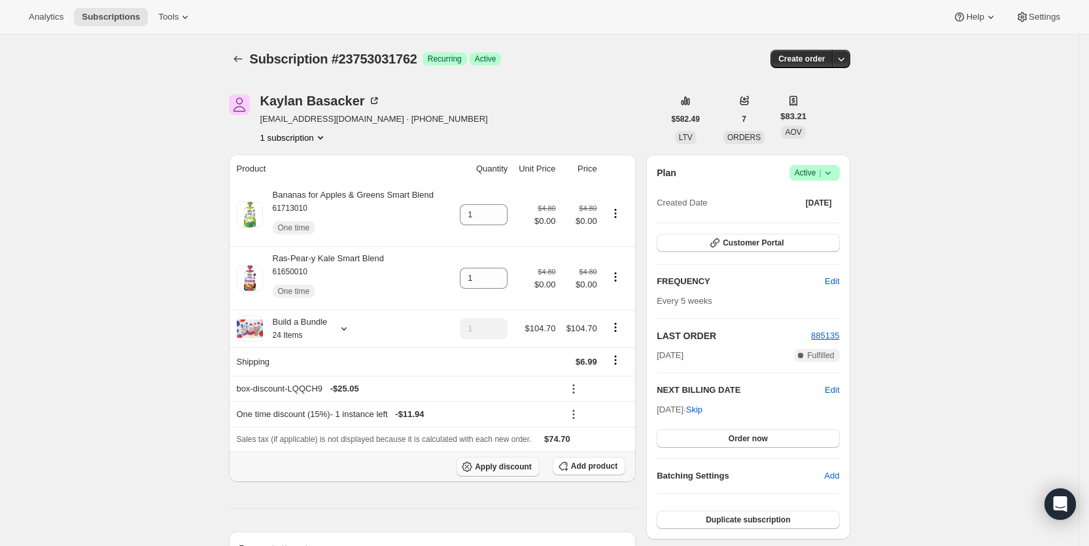
click at [523, 468] on span "Apply discount" at bounding box center [503, 466] width 57 height 10
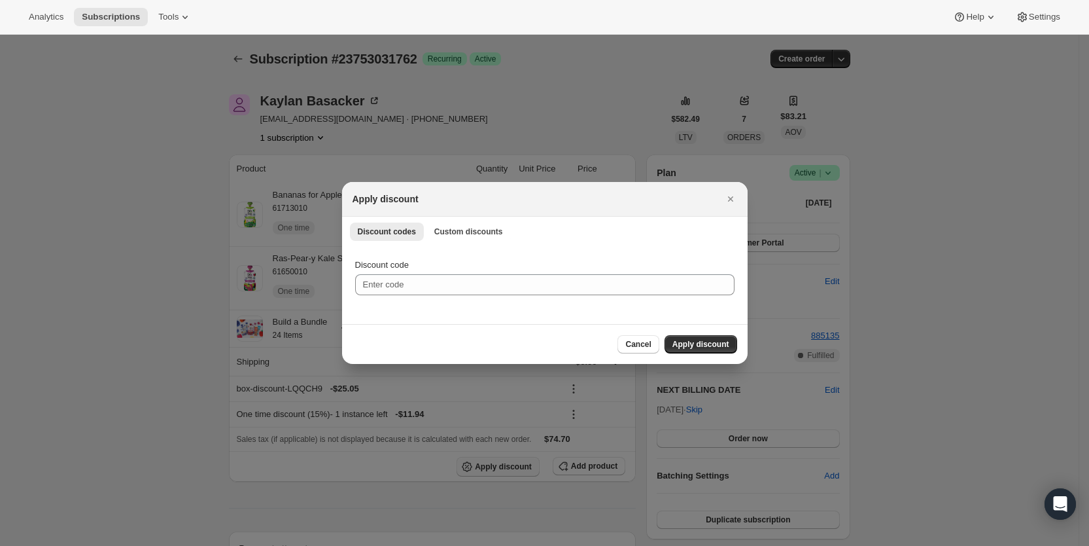
scroll to position [0, 0]
click at [478, 234] on span "Custom discounts" at bounding box center [468, 231] width 69 height 10
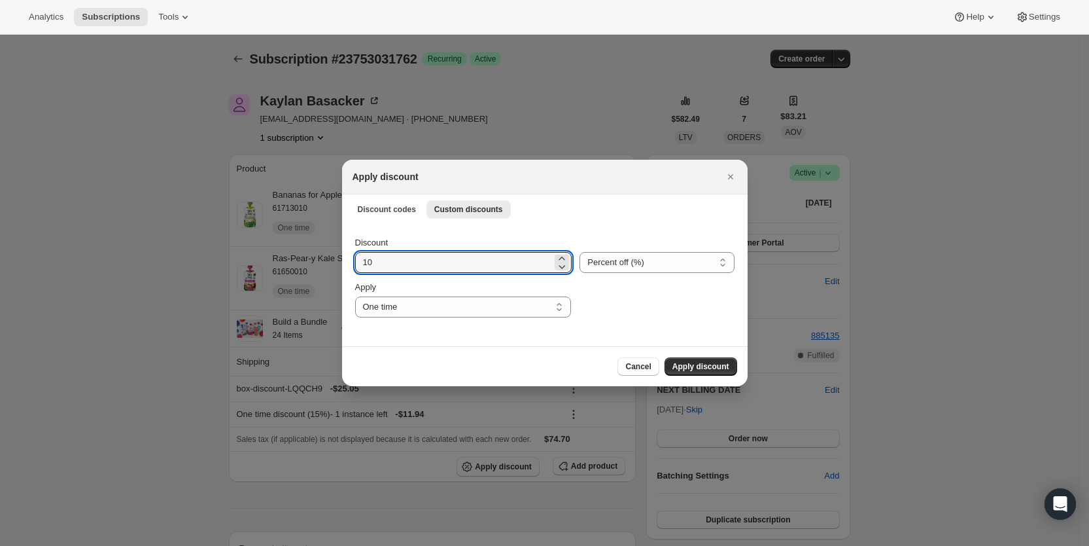
drag, startPoint x: 381, startPoint y: 260, endPoint x: 353, endPoint y: 264, distance: 29.0
click at [353, 264] on div "Discount 10 Percent off (%) Amount off ($) Percent off (%) Apply One time Speci…" at bounding box center [545, 284] width 406 height 123
type input "25"
click at [393, 306] on select "One time Specify instances... Indefinitely" at bounding box center [463, 306] width 216 height 21
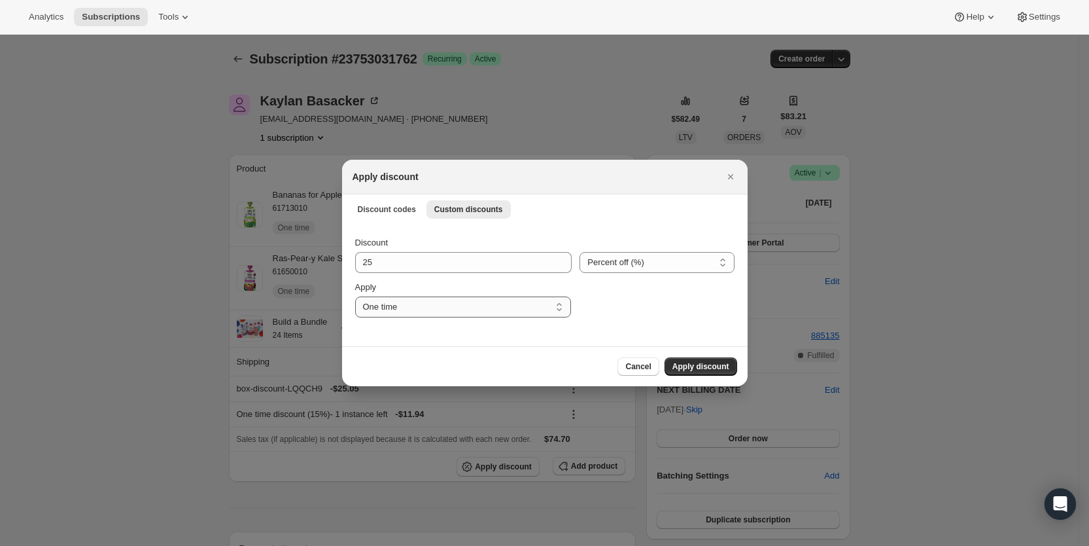
select select "specific"
click at [355, 296] on select "One time Specify instances... Indefinitely" at bounding box center [463, 306] width 216 height 21
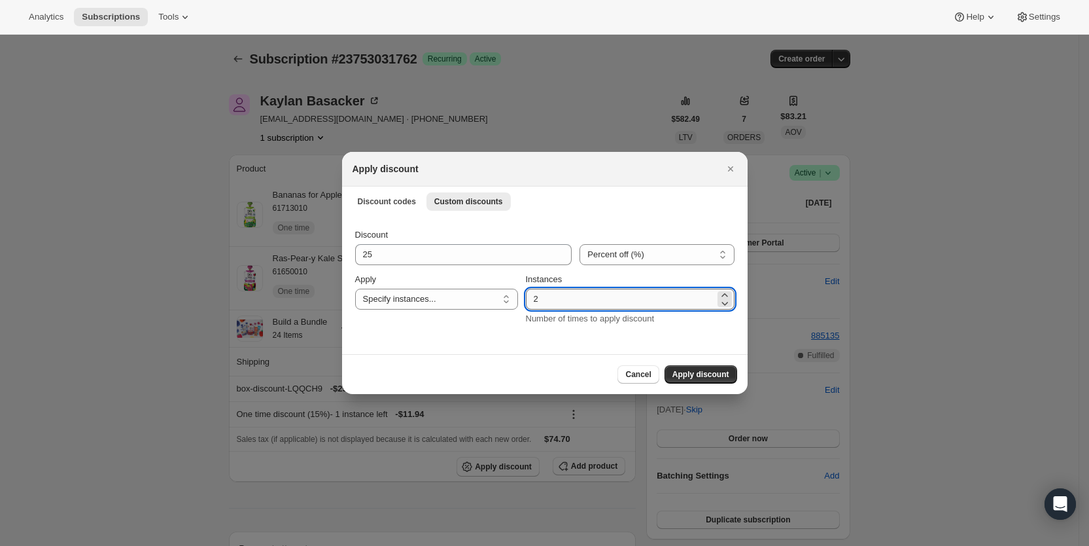
drag, startPoint x: 532, startPoint y: 302, endPoint x: 543, endPoint y: 302, distance: 11.1
click at [543, 302] on input "2" at bounding box center [620, 299] width 189 height 21
type input "3"
click at [698, 376] on span "Apply discount" at bounding box center [701, 374] width 57 height 10
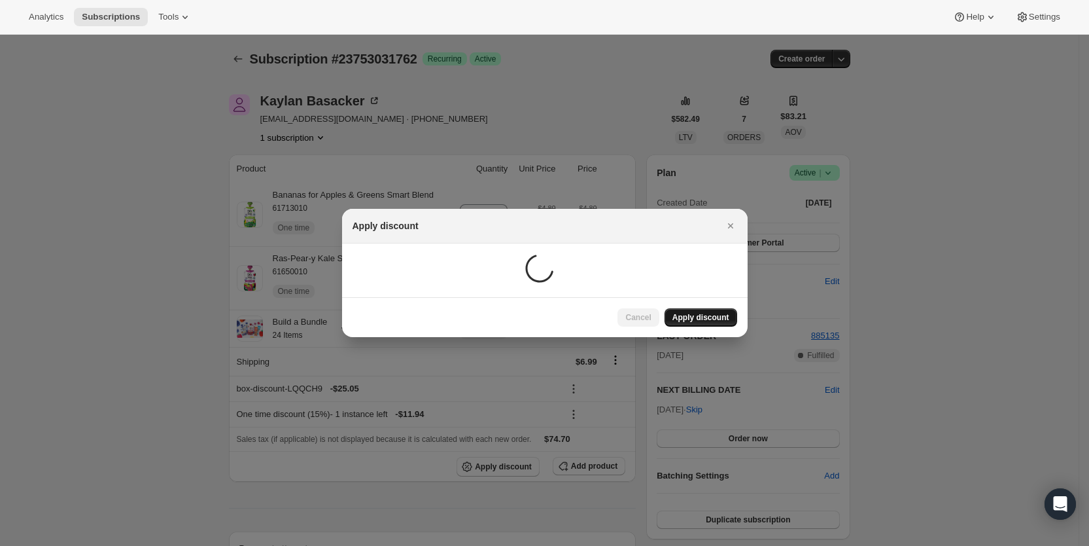
scroll to position [1, 0]
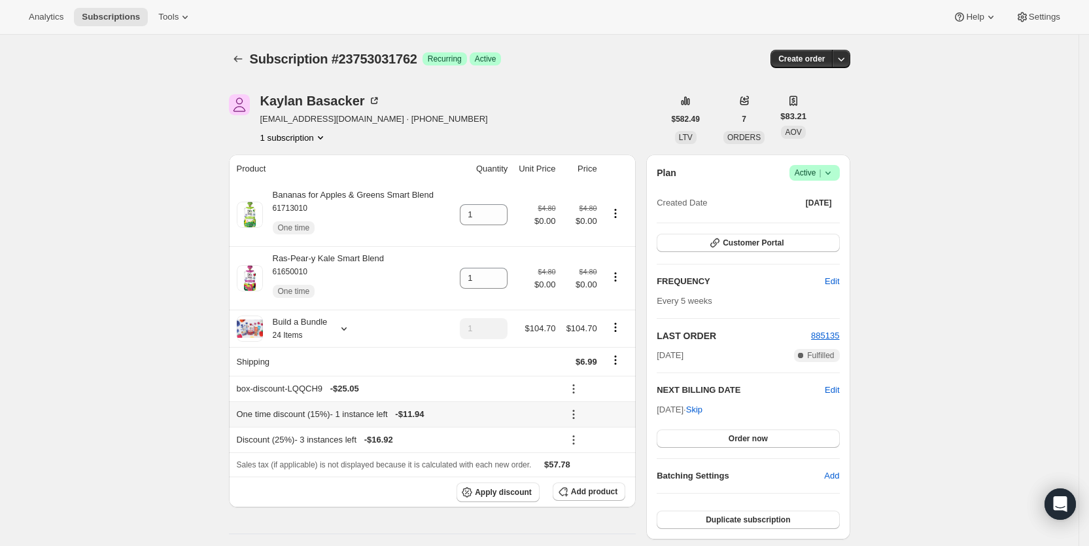
click at [577, 415] on icon at bounding box center [573, 414] width 13 height 13
click at [605, 460] on span "Remove" at bounding box center [601, 461] width 31 height 10
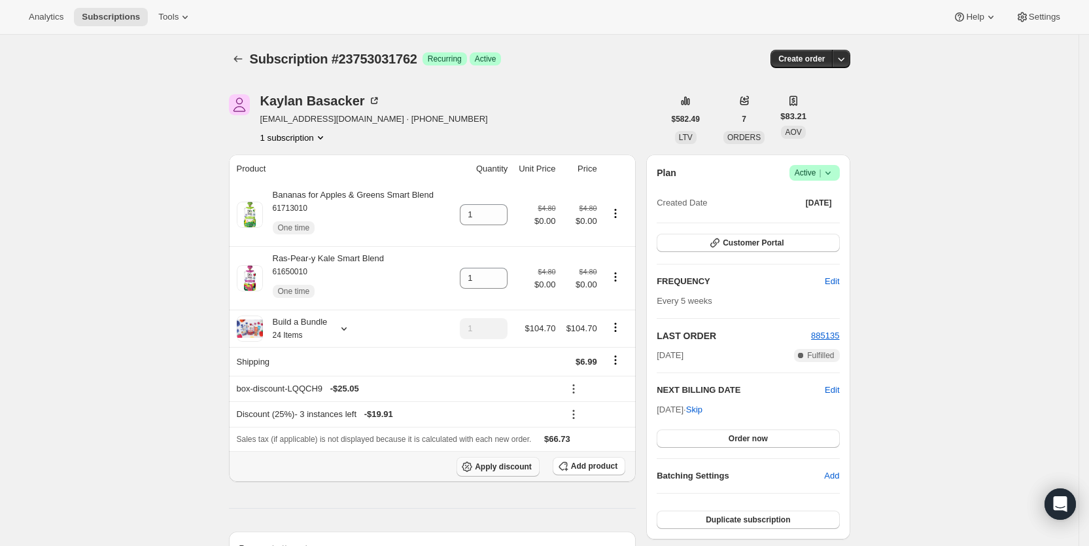
click at [526, 467] on span "Apply discount" at bounding box center [503, 466] width 57 height 10
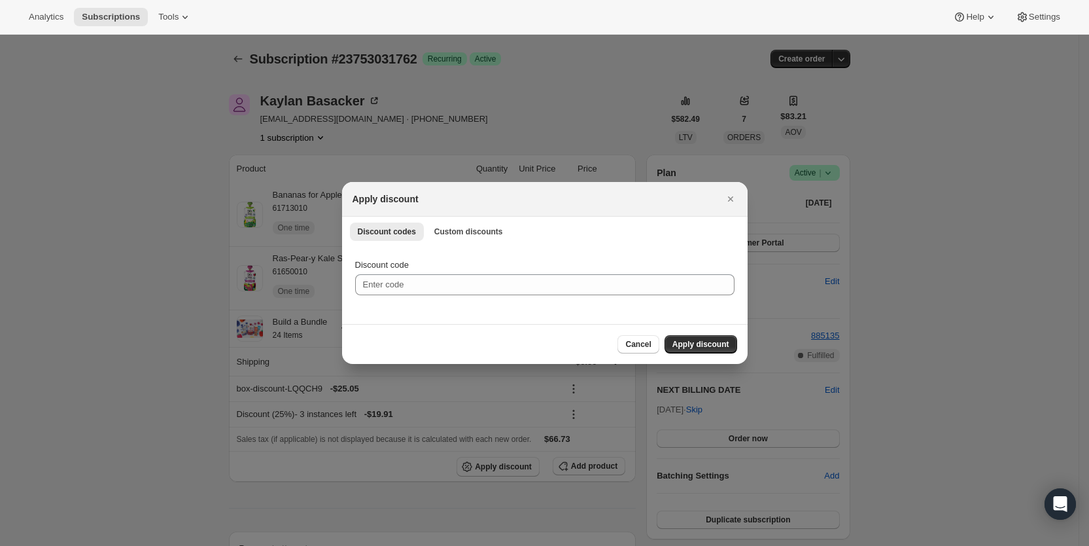
scroll to position [0, 0]
click at [469, 228] on span "Custom discounts" at bounding box center [468, 231] width 69 height 10
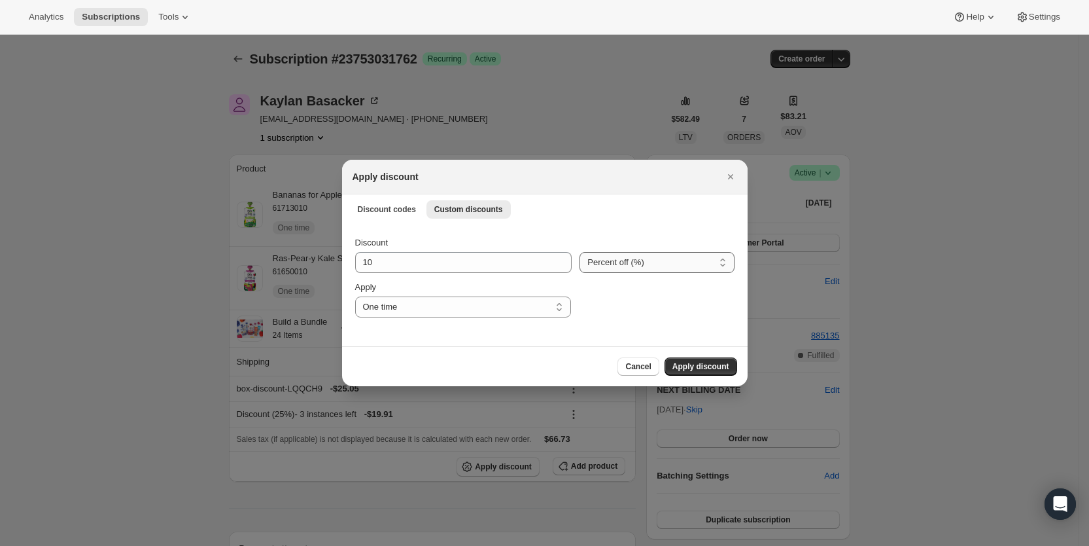
click at [639, 267] on select "Percent off (%) Amount off ($)" at bounding box center [657, 262] width 154 height 21
select select "fixed"
click at [580, 252] on select "Percent off (%) Amount off ($)" at bounding box center [657, 262] width 154 height 21
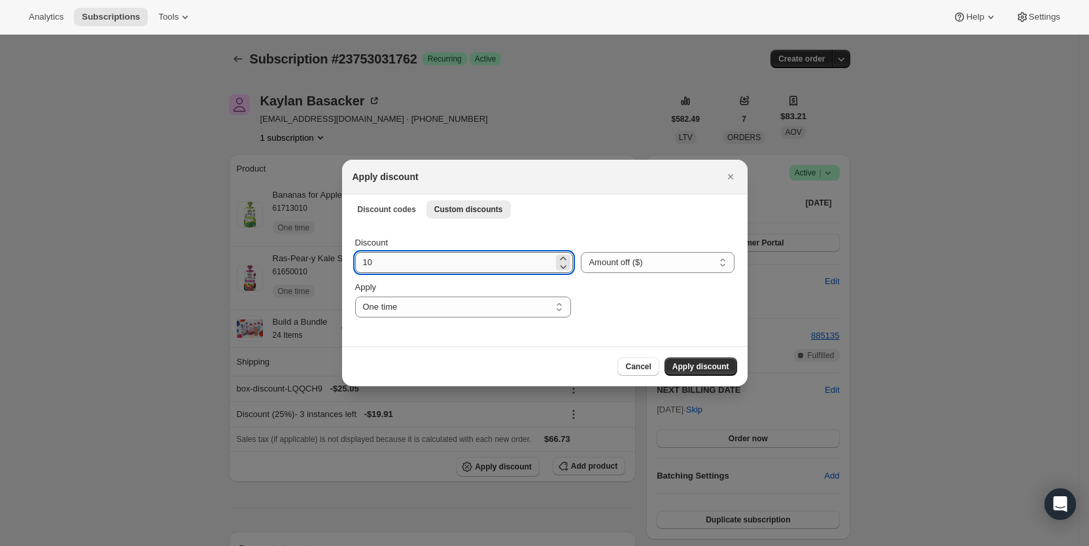
drag, startPoint x: 406, startPoint y: 258, endPoint x: 357, endPoint y: 263, distance: 48.6
click at [357, 263] on input "10" at bounding box center [454, 262] width 199 height 21
type input "6.99"
click at [378, 309] on select "One time Specify instances... Indefinitely" at bounding box center [463, 306] width 216 height 21
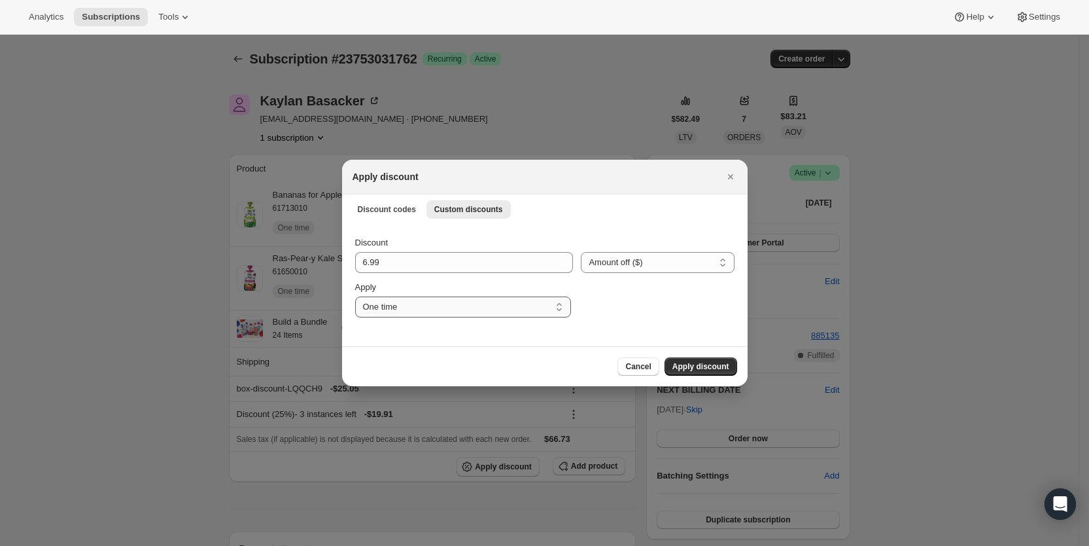
select select "specific"
click at [355, 296] on select "One time Specify instances... Indefinitely" at bounding box center [463, 306] width 216 height 21
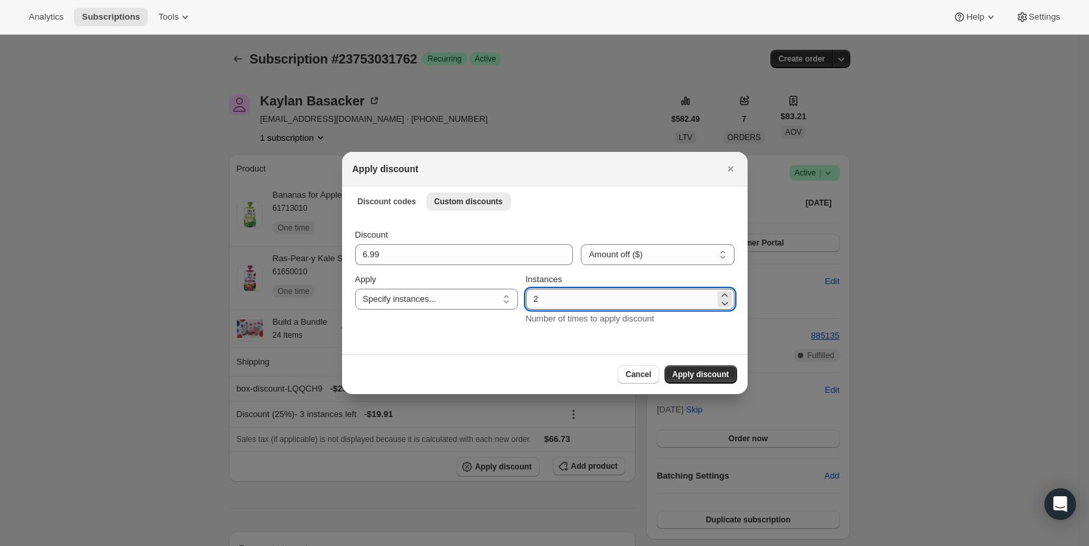
drag, startPoint x: 533, startPoint y: 296, endPoint x: 550, endPoint y: 296, distance: 16.4
click at [550, 296] on input "2" at bounding box center [620, 299] width 189 height 21
type input "3"
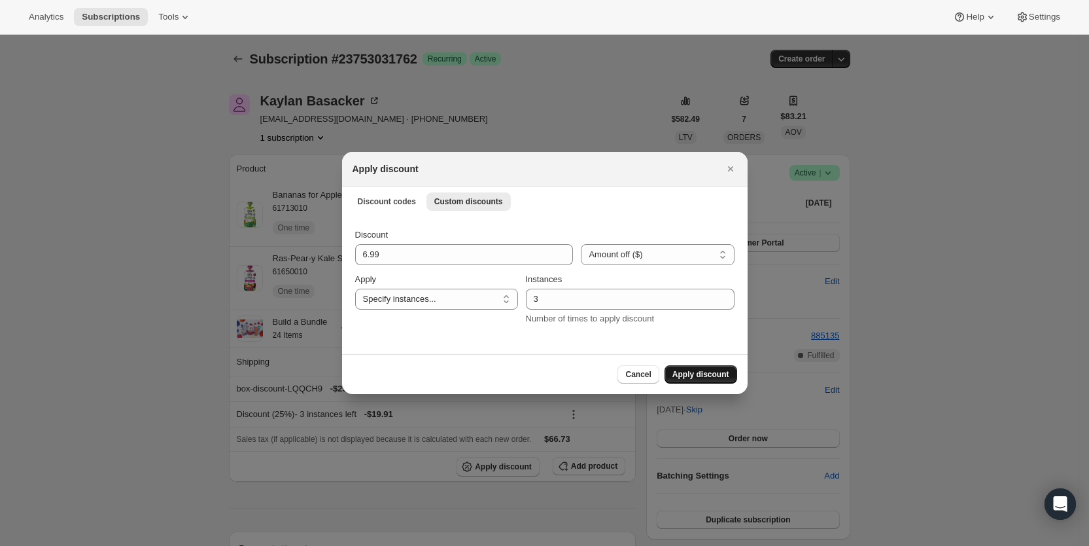
click at [698, 370] on span "Apply discount" at bounding box center [701, 374] width 57 height 10
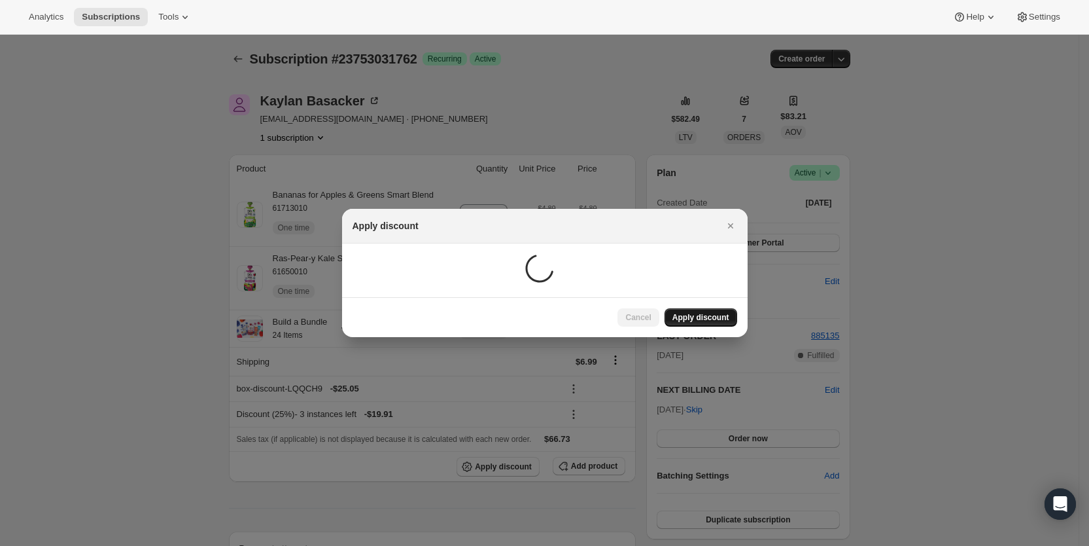
scroll to position [1, 0]
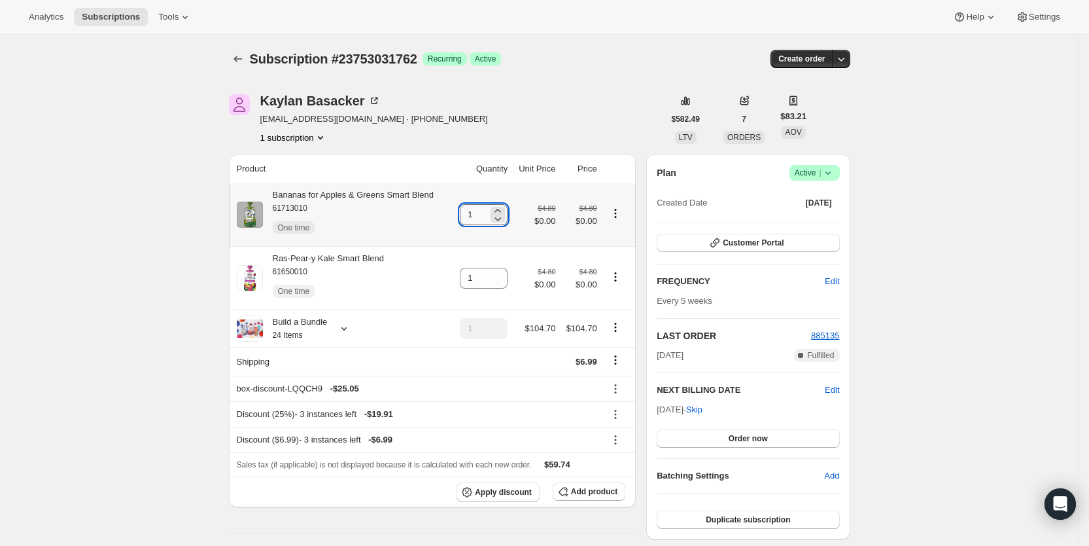
drag, startPoint x: 468, startPoint y: 214, endPoint x: 480, endPoint y: 213, distance: 12.4
click at [480, 213] on input "1" at bounding box center [474, 214] width 28 height 21
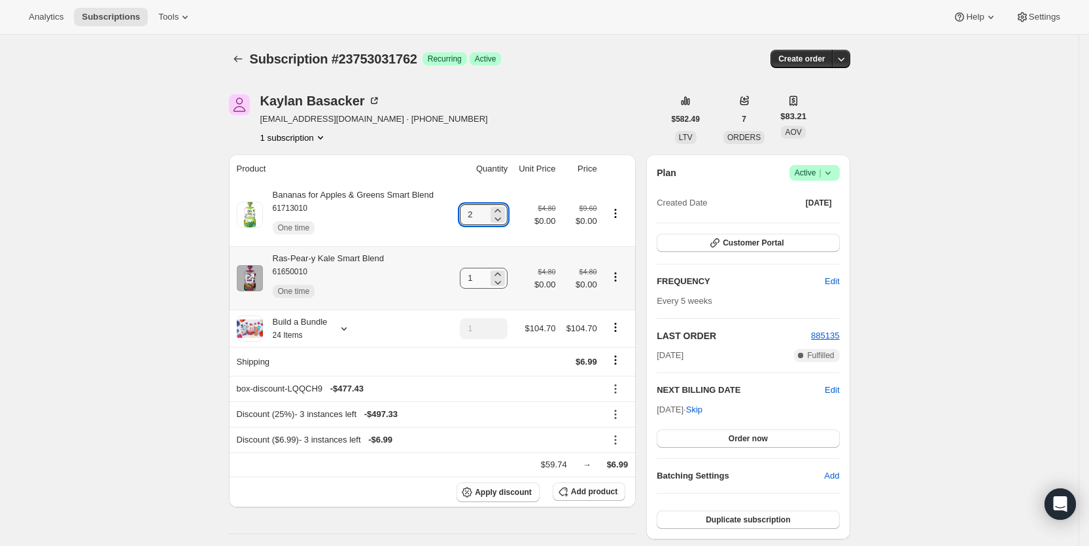
type input "2"
drag, startPoint x: 471, startPoint y: 281, endPoint x: 501, endPoint y: 277, distance: 29.7
click at [500, 278] on div "1" at bounding box center [484, 278] width 48 height 21
type input "2"
click at [609, 107] on div "[PERSON_NAME] [EMAIL_ADDRESS][DOMAIN_NAME] · [PHONE_NUMBER] 1 subscription" at bounding box center [446, 119] width 435 height 50
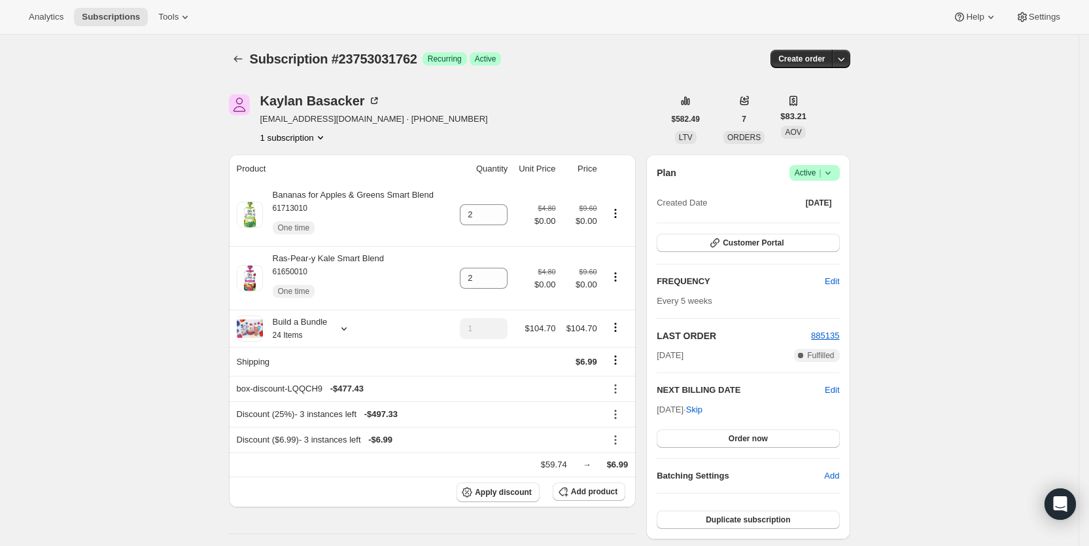
drag, startPoint x: 572, startPoint y: 79, endPoint x: 605, endPoint y: 48, distance: 45.4
click at [583, 67] on div "Subscription #23753031762. This page is ready Subscription #23753031762 Success…" at bounding box center [540, 59] width 622 height 50
click at [111, 19] on span "Subscriptions" at bounding box center [111, 17] width 58 height 10
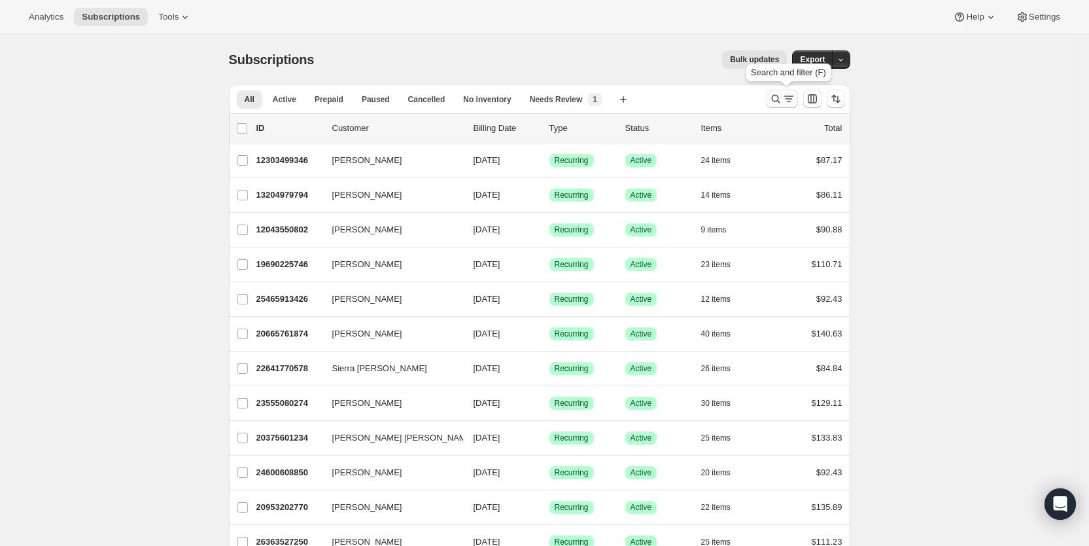
click at [779, 101] on icon "Search and filter results" at bounding box center [775, 98] width 13 height 13
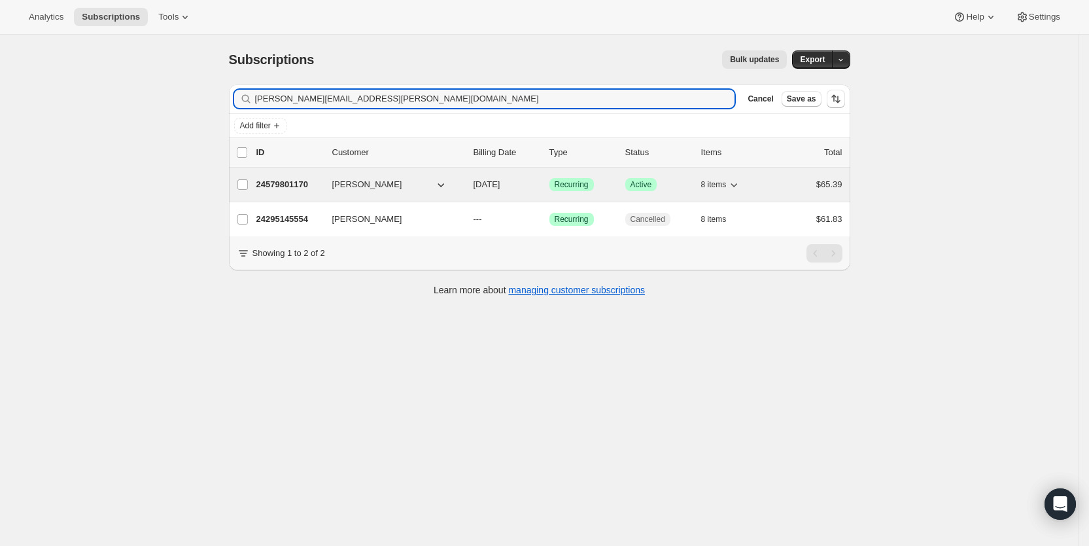
type input "samantha.bernal@me.com"
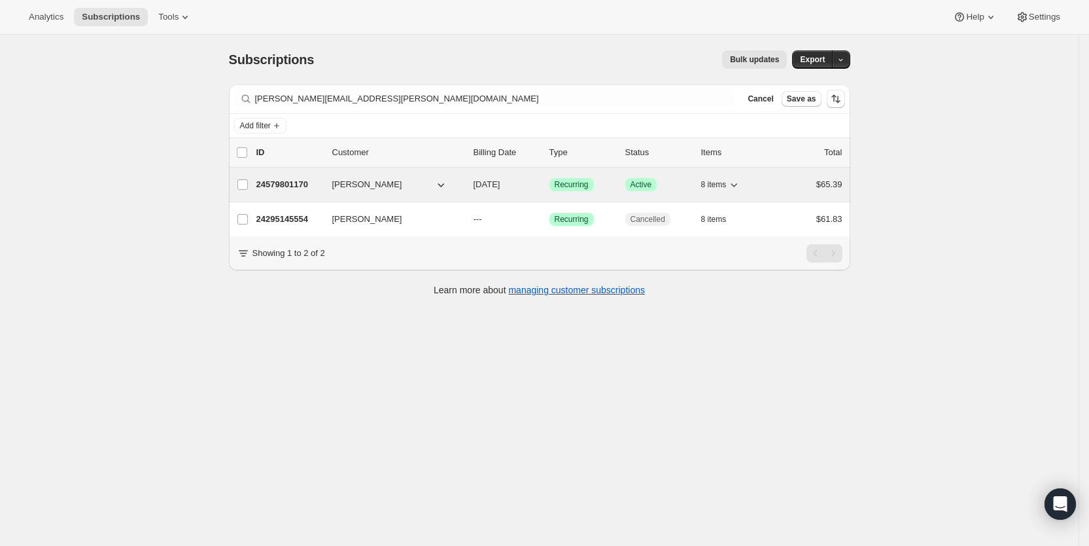
click at [501, 185] on span "09/08/2025" at bounding box center [487, 184] width 27 height 10
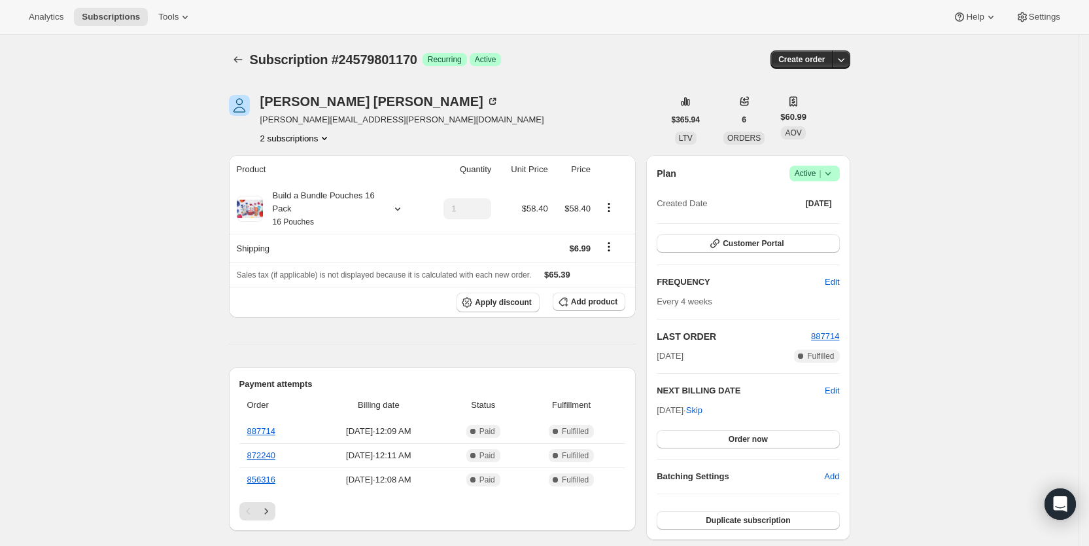
click at [835, 175] on icon at bounding box center [828, 173] width 13 height 13
click at [821, 224] on span "Cancel subscription" at bounding box center [820, 222] width 74 height 10
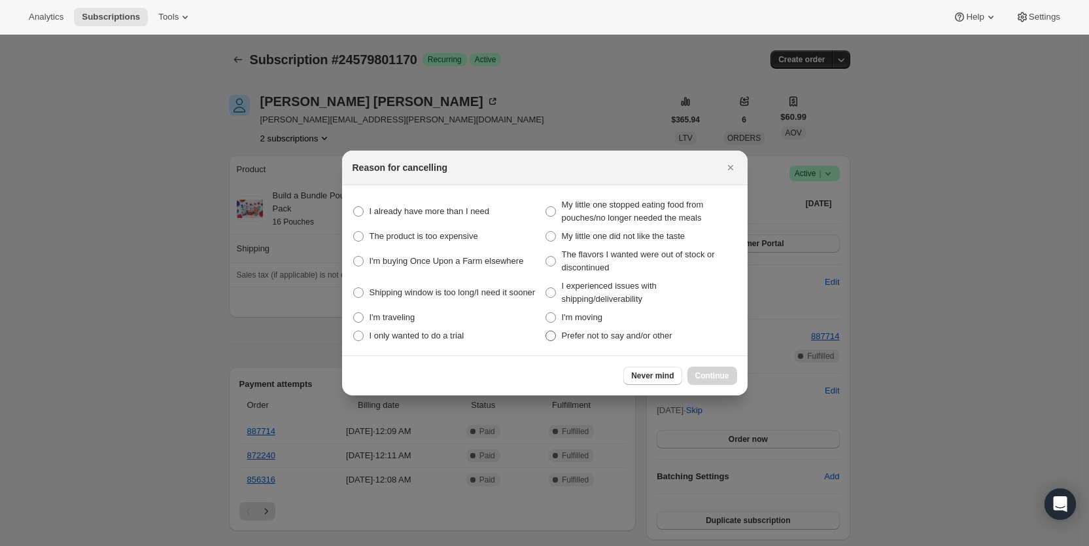
click at [552, 334] on span ":rg9:" at bounding box center [551, 335] width 10 height 10
click at [546, 331] on other "Prefer not to say and/or other" at bounding box center [546, 330] width 1 height 1
radio other "true"
click at [716, 374] on span "Continue" at bounding box center [713, 375] width 34 height 10
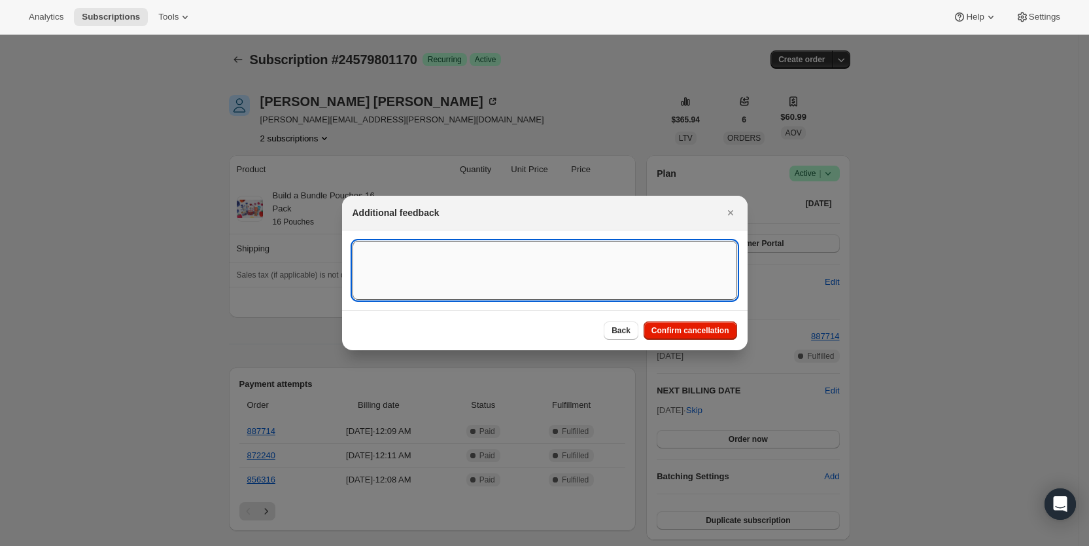
click at [388, 254] on textarea ":rg9:" at bounding box center [545, 270] width 385 height 59
type textarea "dont need it reocurring, SY"
click at [709, 326] on span "Confirm cancellation" at bounding box center [691, 330] width 78 height 10
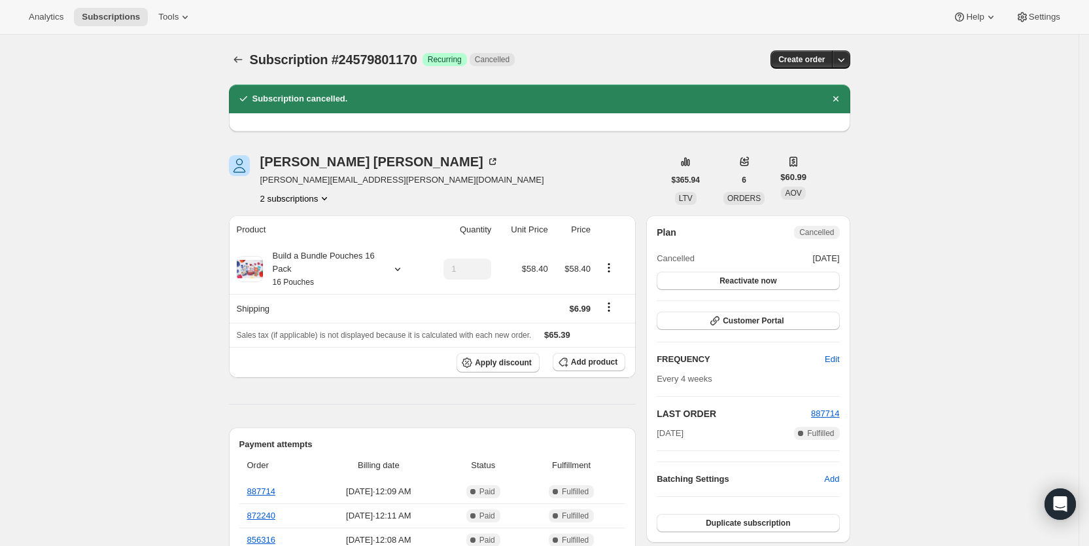
click at [315, 201] on button "2 subscriptions" at bounding box center [295, 198] width 71 height 13
click at [304, 225] on span "24295145554" at bounding box center [282, 223] width 52 height 10
click at [319, 203] on button "2 subscriptions" at bounding box center [295, 198] width 71 height 13
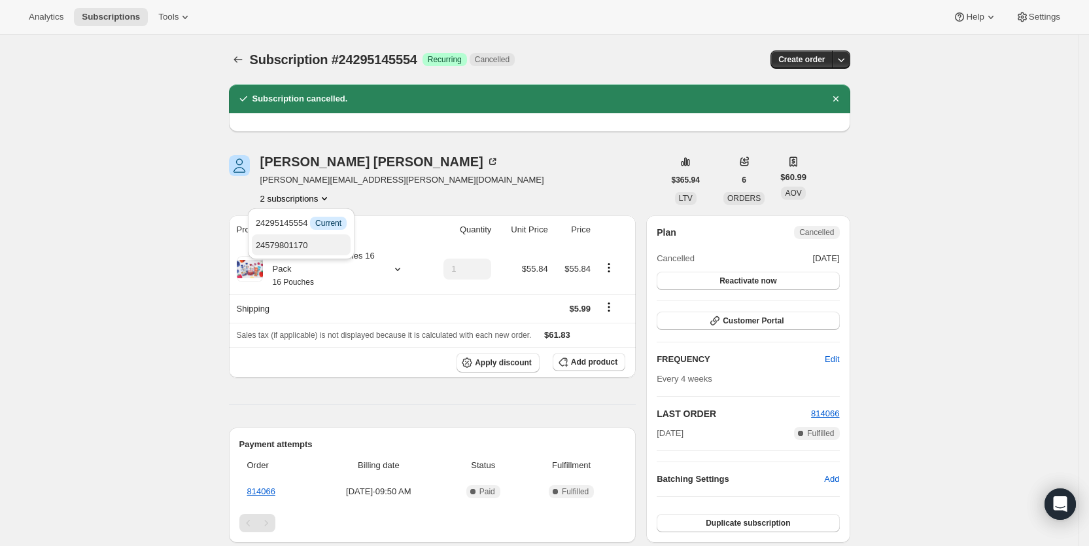
click at [290, 235] on button "24579801170" at bounding box center [301, 244] width 99 height 21
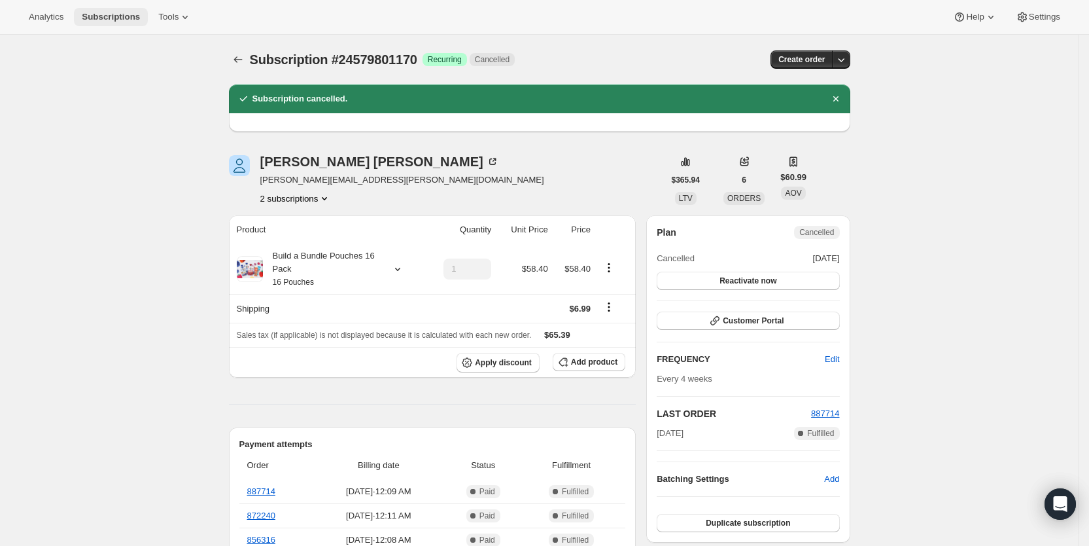
click at [101, 13] on span "Subscriptions" at bounding box center [111, 17] width 58 height 10
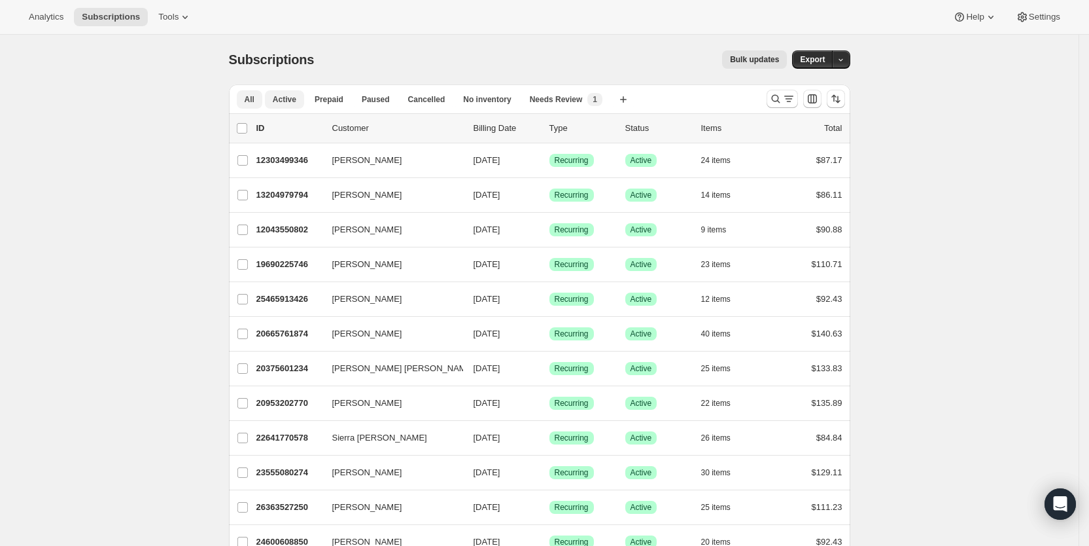
click at [296, 97] on span "Active" at bounding box center [285, 99] width 24 height 10
click at [819, 58] on span "Export" at bounding box center [812, 59] width 25 height 10
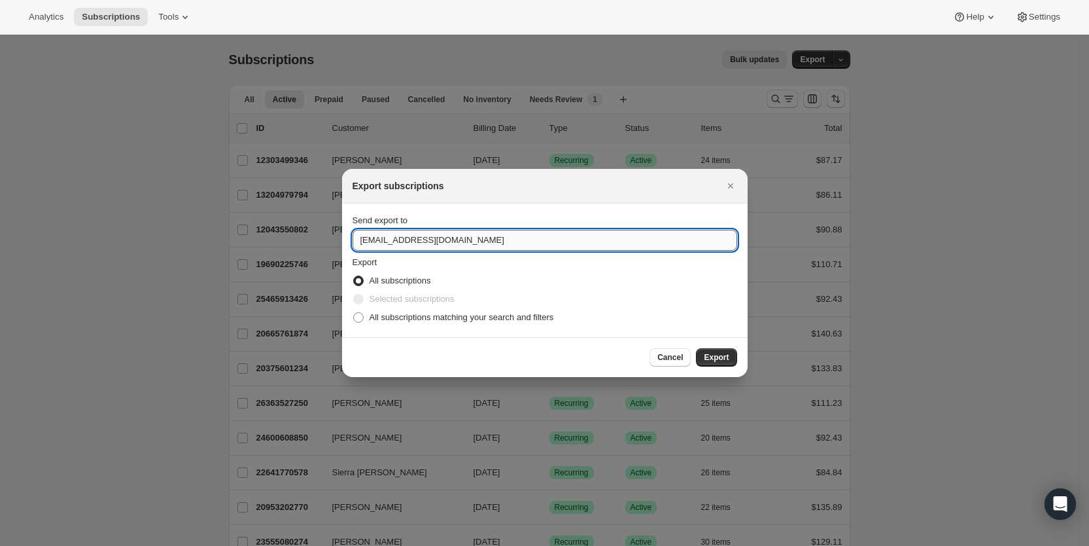
drag, startPoint x: 377, startPoint y: 239, endPoint x: 354, endPoint y: 240, distance: 22.9
click at [354, 240] on input "care@uponafarm.com" at bounding box center [545, 240] width 385 height 21
type input "sue@uponafarm.com"
click at [715, 358] on span "Export" at bounding box center [716, 357] width 25 height 10
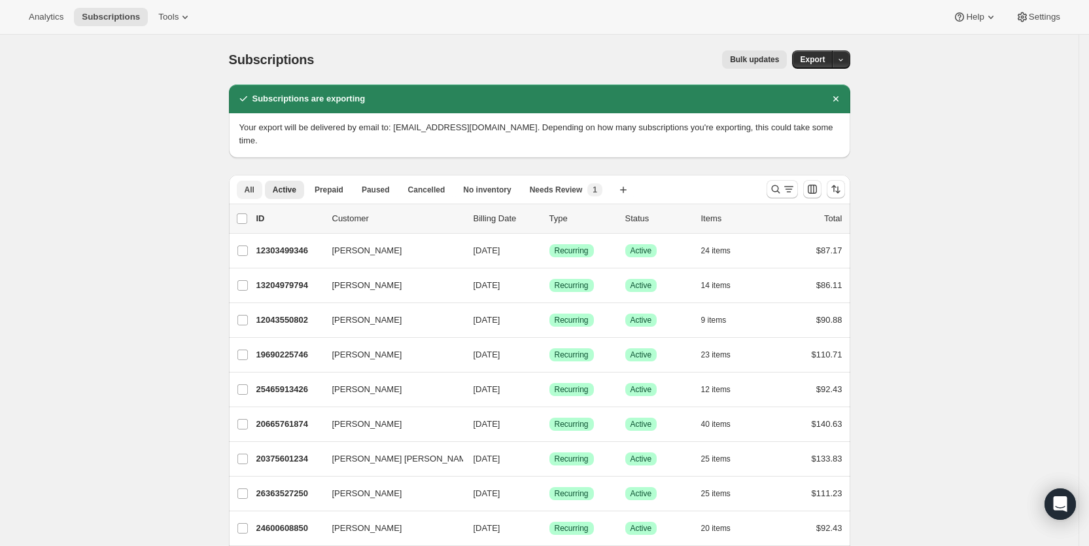
click at [255, 185] on span "All" at bounding box center [250, 190] width 10 height 10
click at [106, 18] on span "Subscriptions" at bounding box center [111, 17] width 58 height 10
click at [842, 94] on icon "Dismiss notification" at bounding box center [836, 98] width 13 height 13
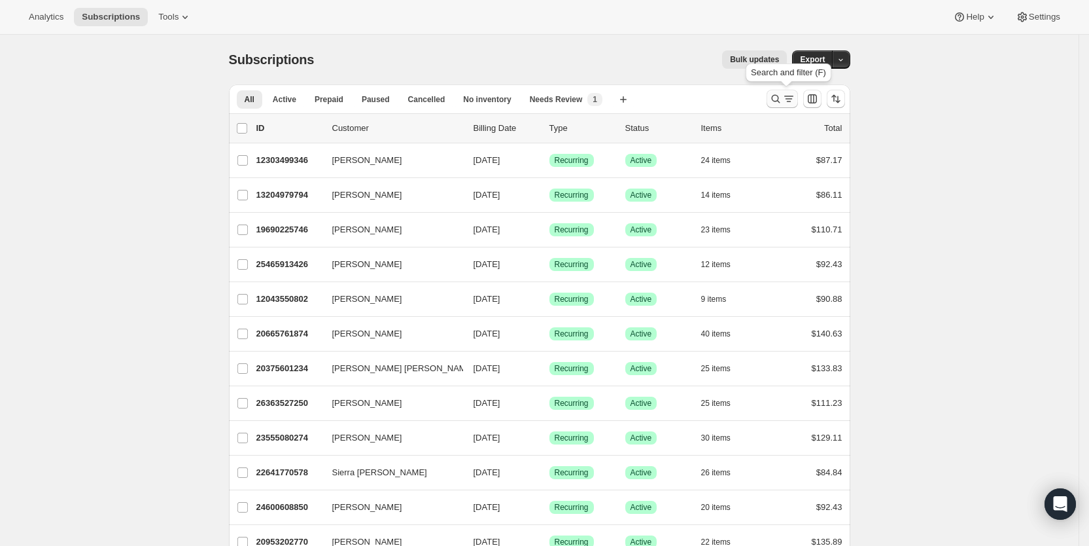
click at [796, 99] on icon "Search and filter results" at bounding box center [789, 98] width 13 height 13
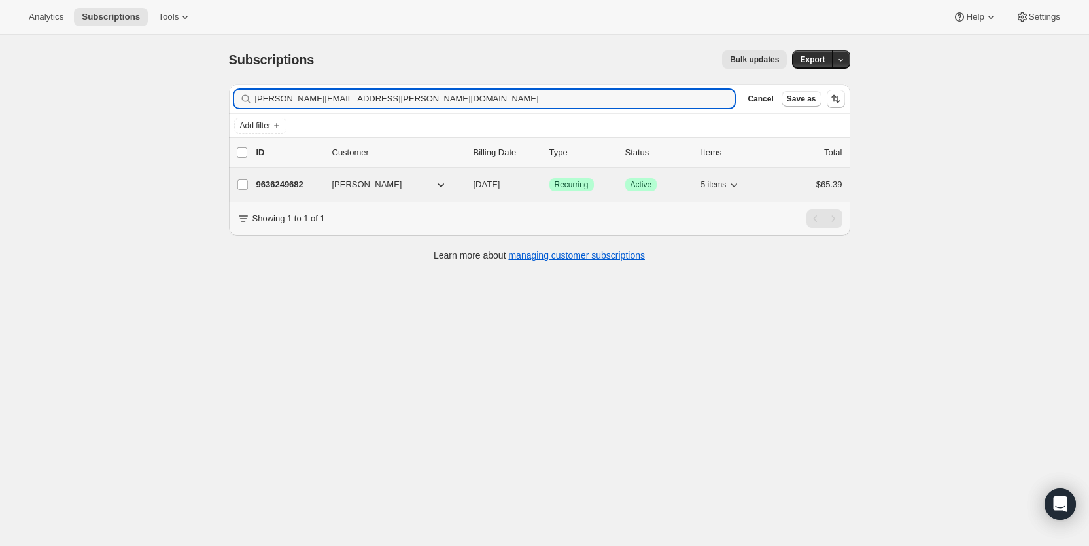
type input "belcher.molly@gmail.com"
click at [501, 182] on span "08/15/2025" at bounding box center [487, 184] width 27 height 10
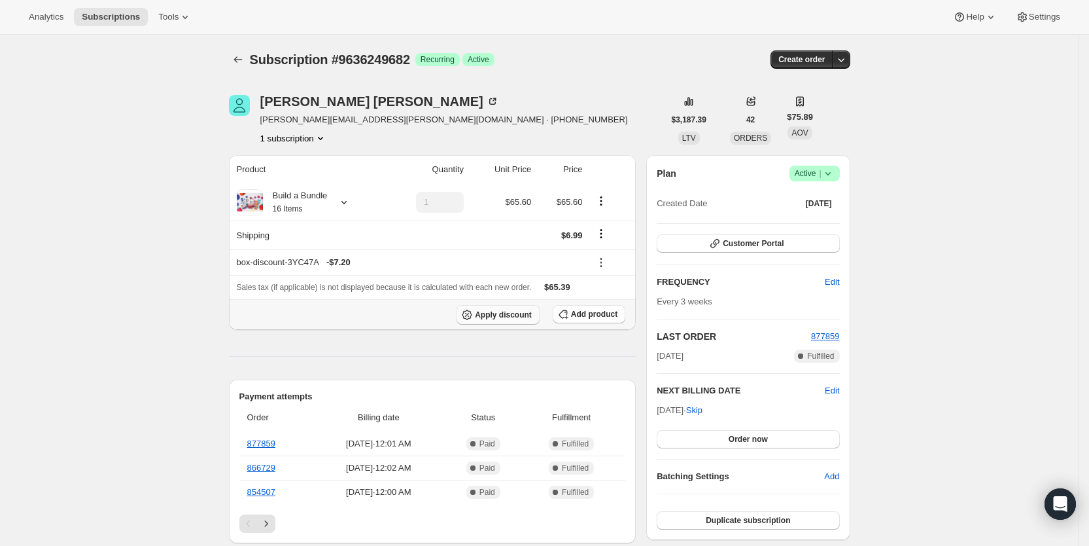
click at [517, 311] on span "Apply discount" at bounding box center [503, 314] width 57 height 10
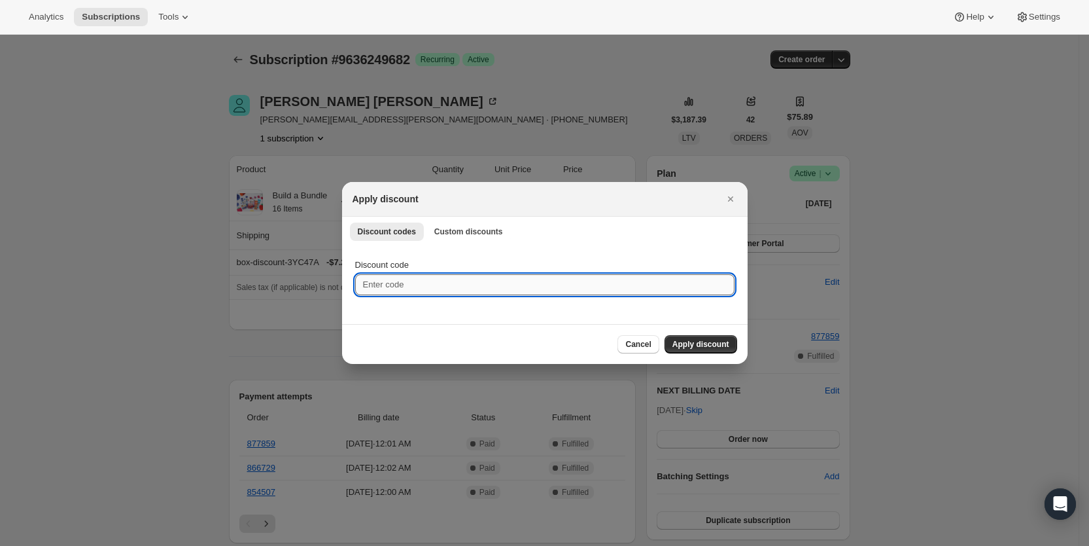
click at [470, 284] on input "Discount code" at bounding box center [545, 284] width 380 height 21
paste input "TWENTYS5UPNP1N"
type input "TWENTYS5UPNP1N"
click at [711, 345] on span "Apply discount" at bounding box center [701, 344] width 57 height 10
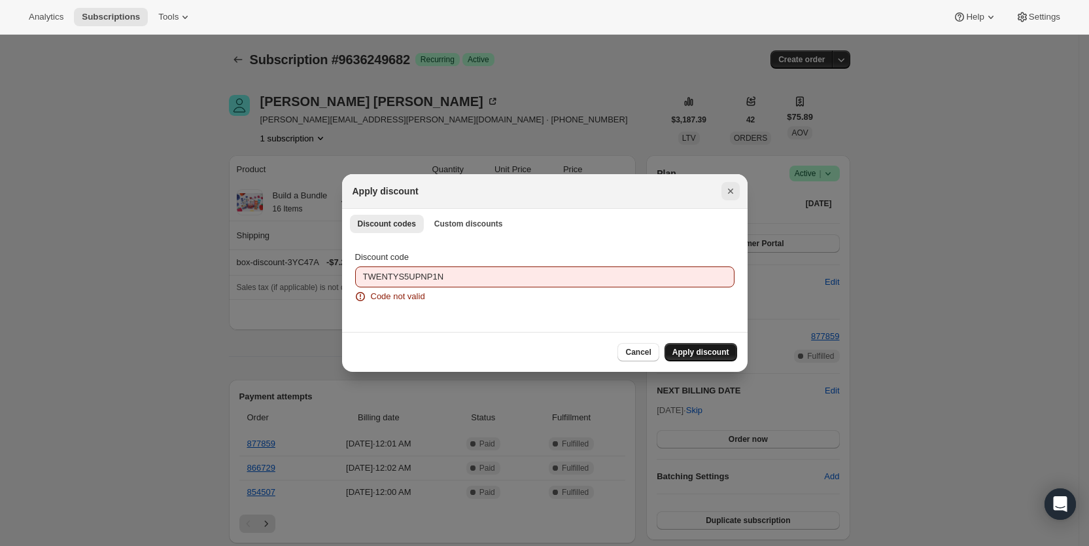
click at [728, 188] on icon "Close" at bounding box center [730, 190] width 5 height 5
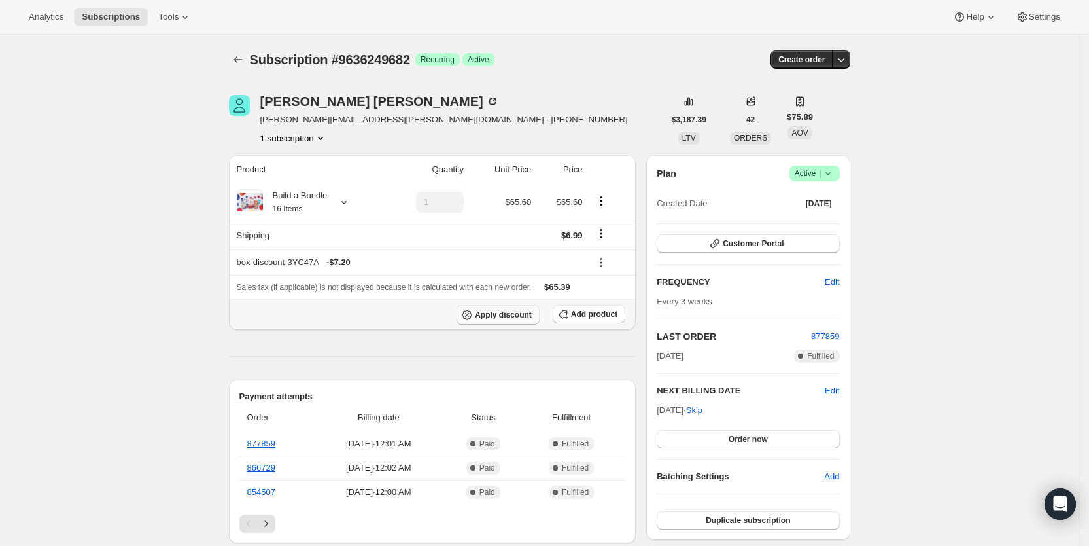
click at [532, 315] on span "Apply discount" at bounding box center [503, 314] width 57 height 10
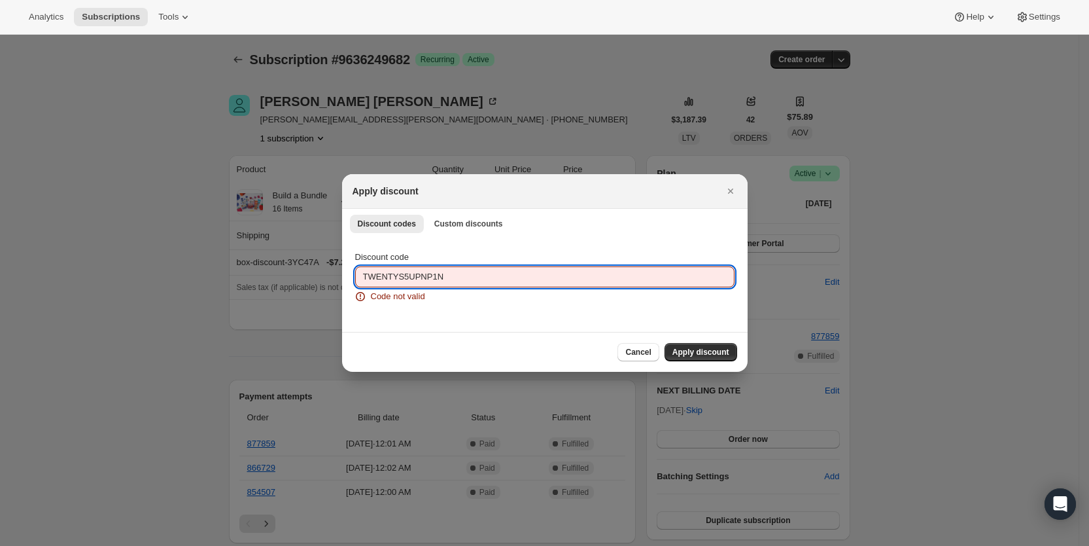
drag, startPoint x: 450, startPoint y: 279, endPoint x: 357, endPoint y: 277, distance: 92.9
click at [357, 277] on input "TWENTYS5UPNP1N" at bounding box center [545, 276] width 380 height 21
paste input "FY1TW7J9"
type input "TWENTYFY1TW7J9"
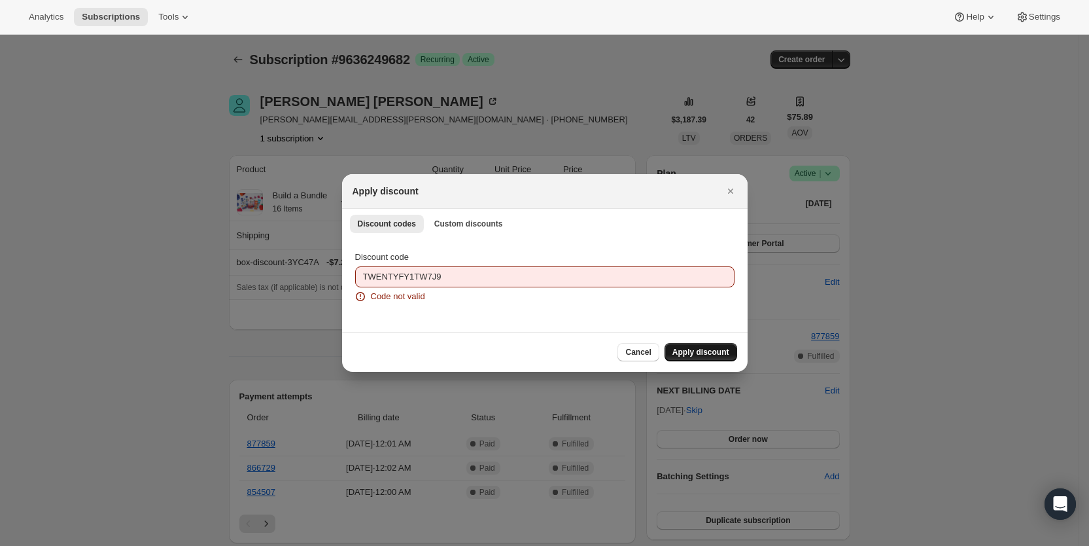
click at [688, 348] on span "Apply discount" at bounding box center [701, 352] width 57 height 10
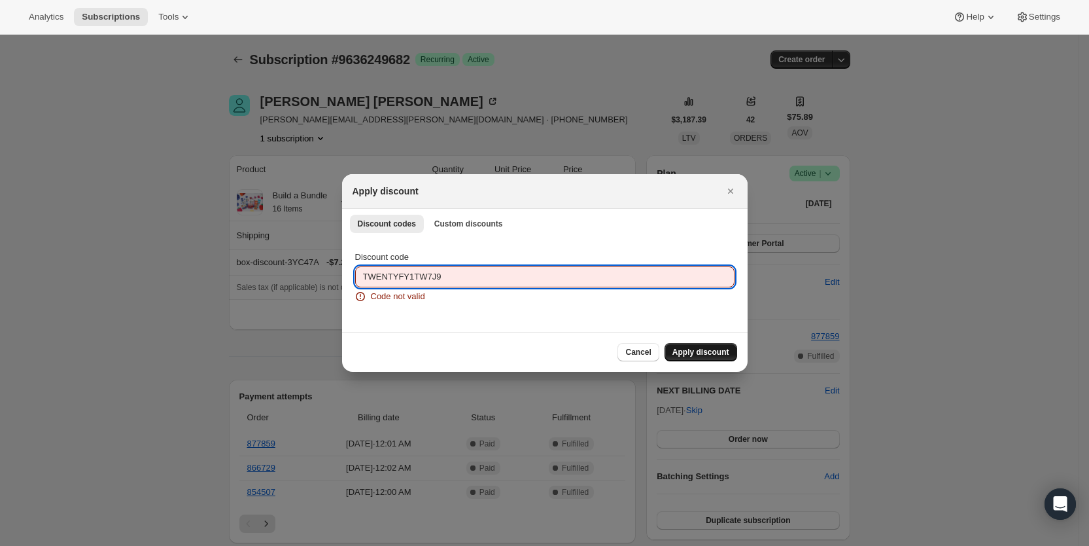
drag, startPoint x: 455, startPoint y: 281, endPoint x: 356, endPoint y: 275, distance: 99.7
click at [356, 275] on input "TWENTYFY1TW7J9" at bounding box center [545, 276] width 380 height 21
paste input "QKIA6I2M"
type input "TWENTYQKIA6I2M"
click at [688, 358] on button "Apply discount" at bounding box center [701, 352] width 73 height 18
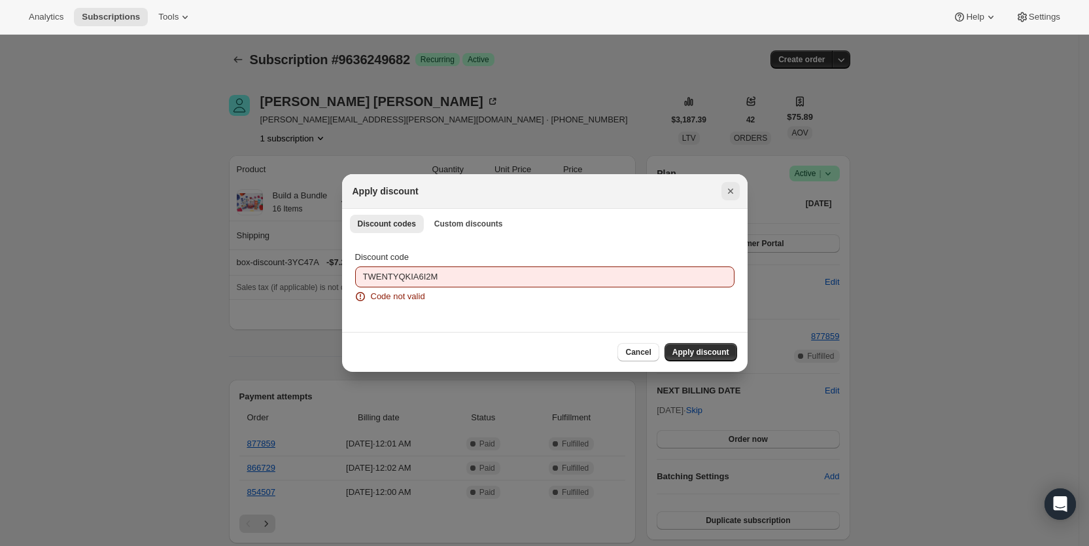
click at [730, 190] on icon "Close" at bounding box center [730, 190] width 5 height 5
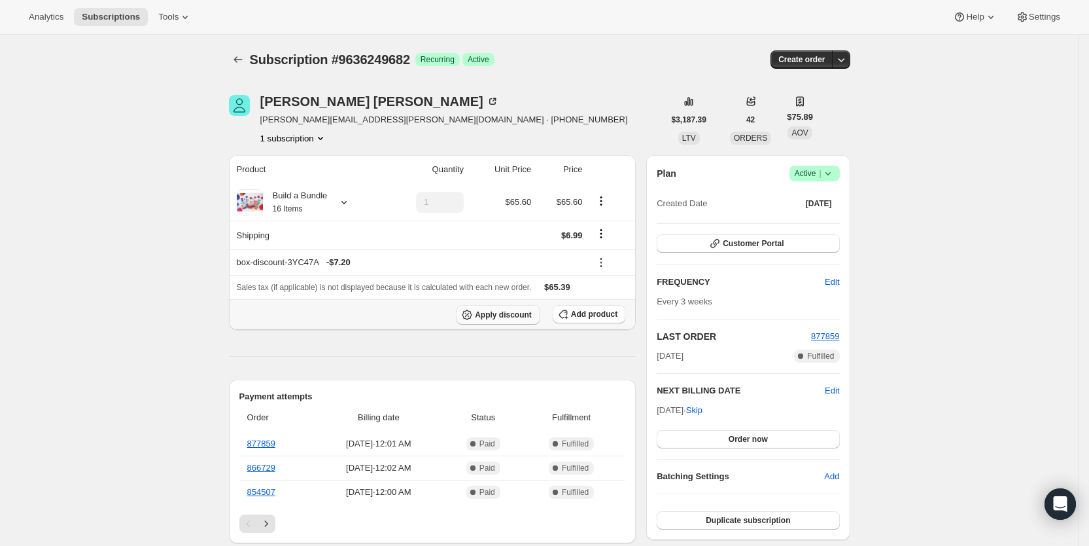
click at [504, 315] on span "Apply discount" at bounding box center [503, 314] width 57 height 10
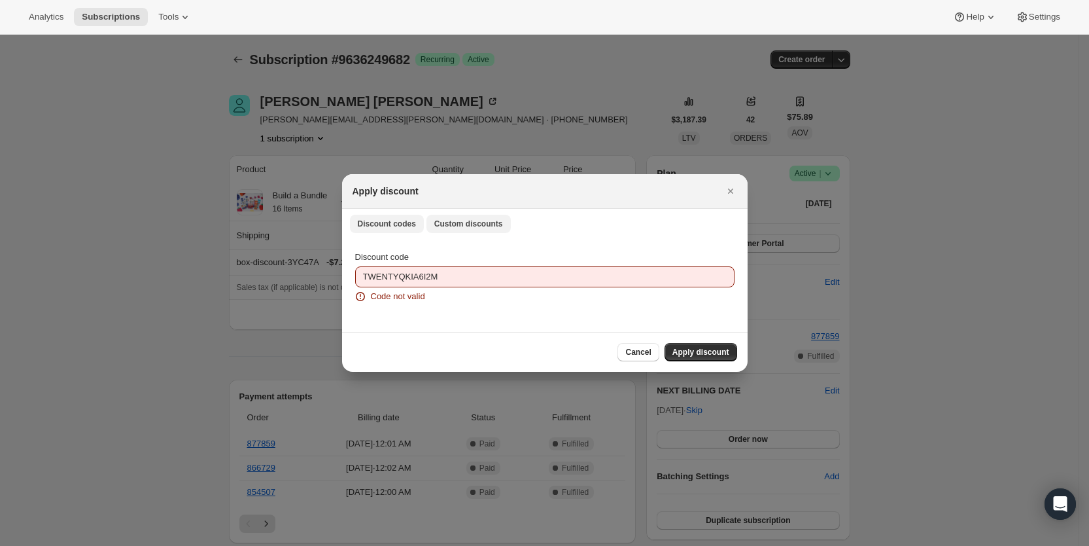
click at [467, 217] on button "Custom discounts" at bounding box center [469, 224] width 84 height 18
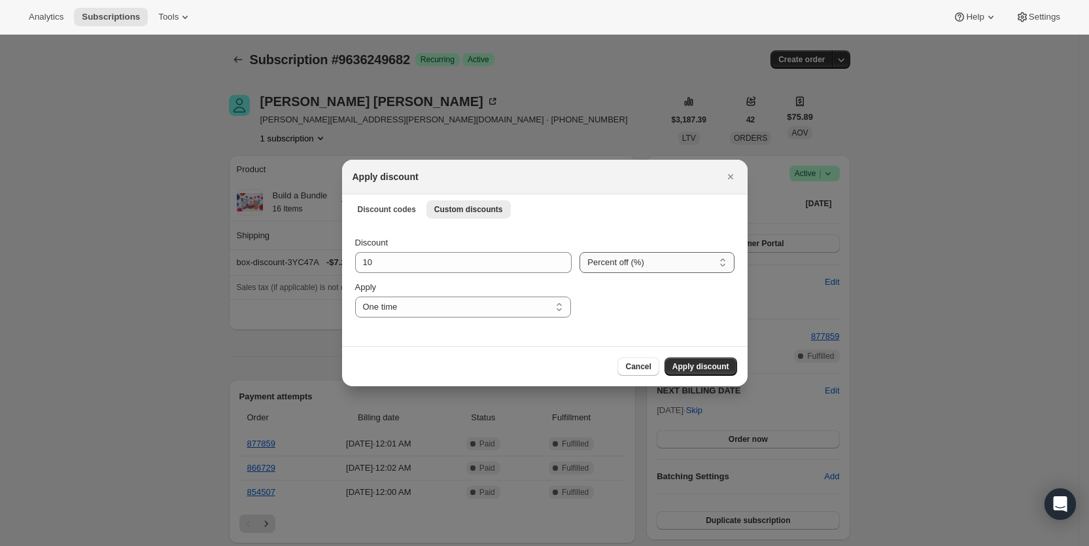
click at [660, 262] on select "Percent off (%) Amount off ($)" at bounding box center [657, 262] width 154 height 21
select select "fixed"
click at [580, 252] on select "Percent off (%) Amount off ($)" at bounding box center [657, 262] width 154 height 21
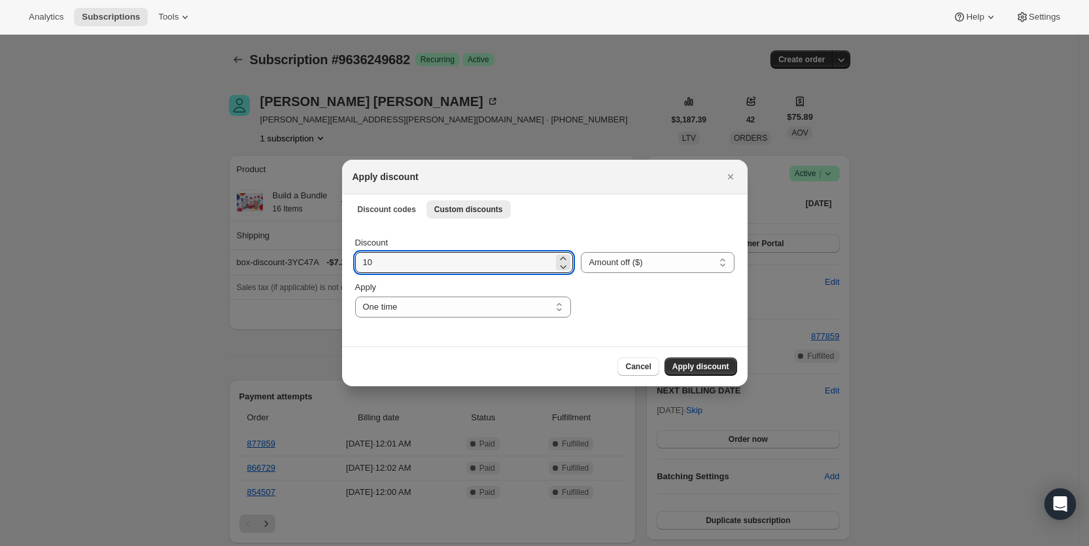
drag, startPoint x: 399, startPoint y: 264, endPoint x: 349, endPoint y: 264, distance: 50.4
click at [349, 264] on div "Discount 10 Percent off (%) Amount off ($) Amount off ($) Apply One time Specif…" at bounding box center [545, 284] width 406 height 123
type input "20.00"
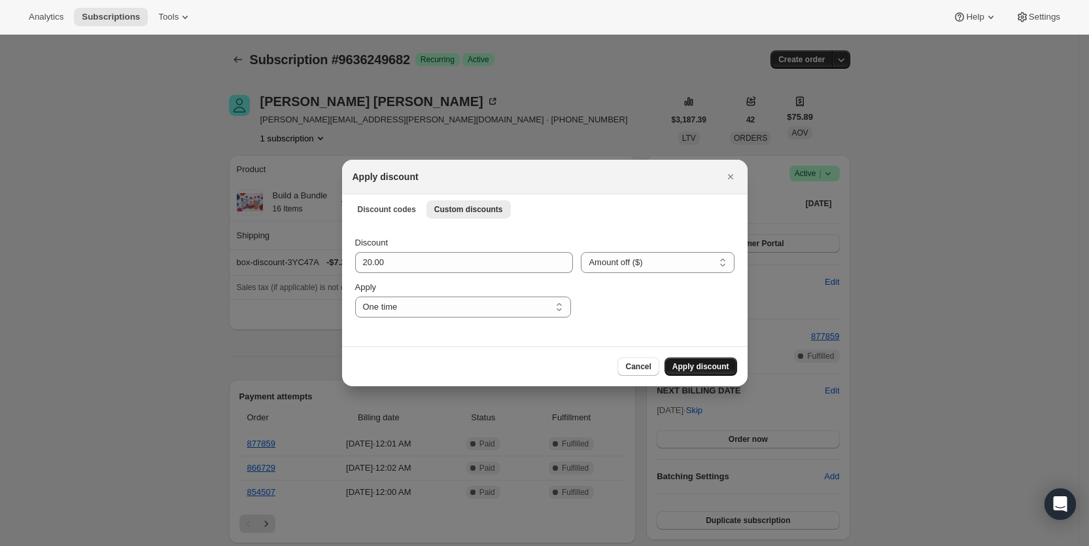
click at [696, 366] on span "Apply discount" at bounding box center [701, 366] width 57 height 10
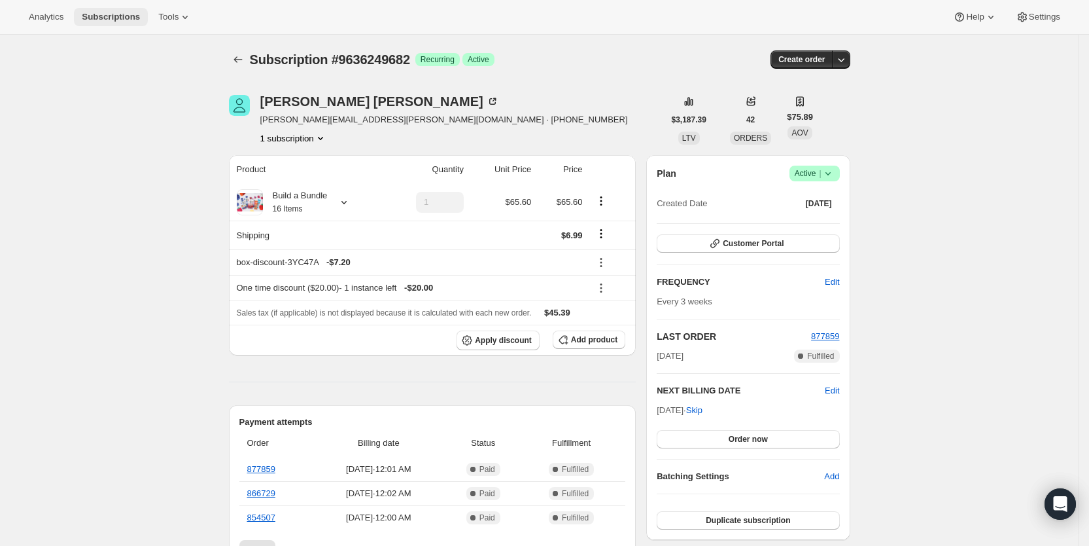
click at [108, 14] on span "Subscriptions" at bounding box center [111, 17] width 58 height 10
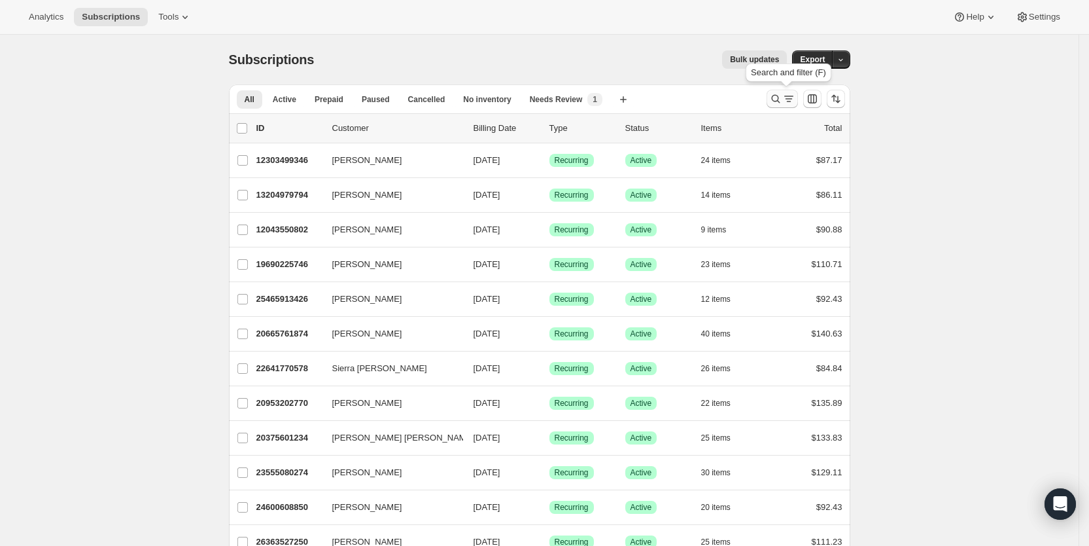
click at [788, 104] on icon "Search and filter results" at bounding box center [789, 98] width 13 height 13
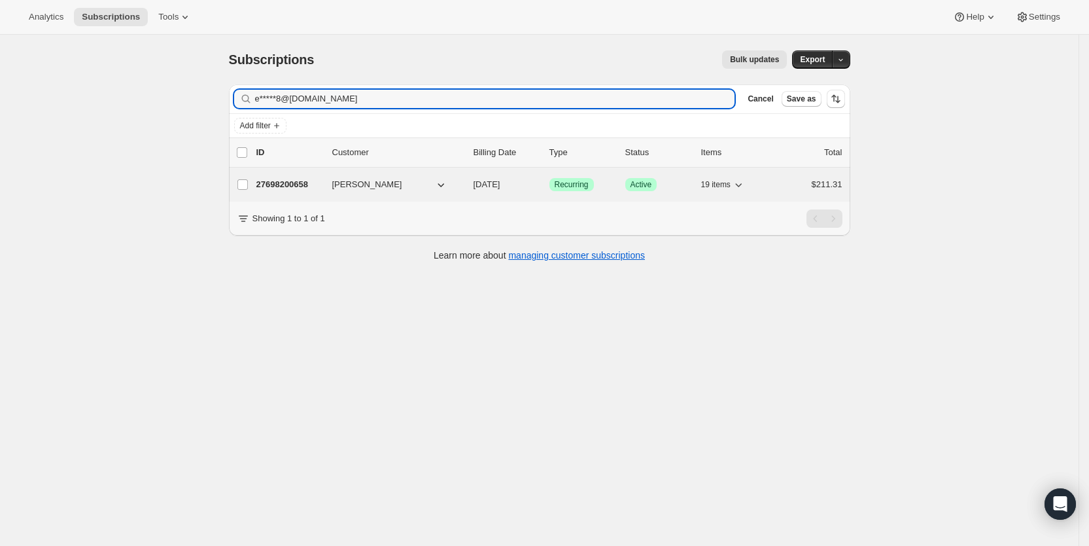
type input "e*****8@yahoo.com"
click at [499, 181] on span "09/05/2025" at bounding box center [487, 184] width 27 height 10
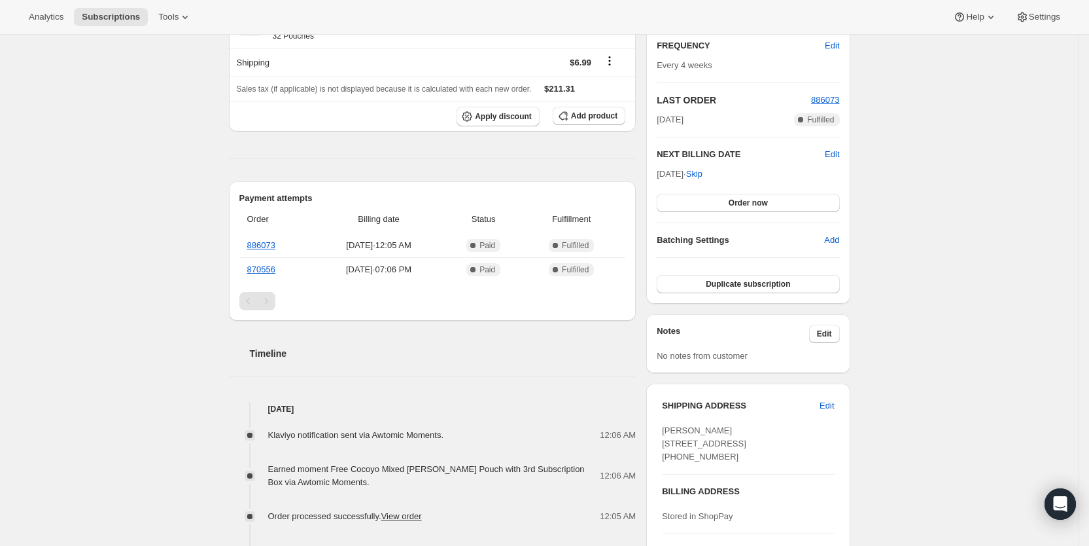
scroll to position [245, 0]
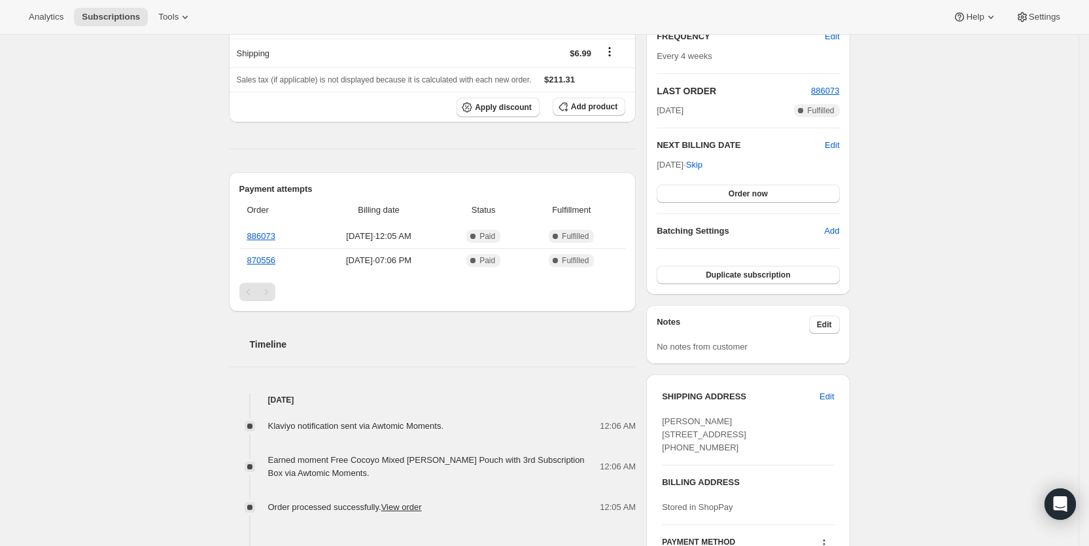
drag, startPoint x: 777, startPoint y: 445, endPoint x: 660, endPoint y: 424, distance: 119.6
click at [660, 424] on div "SHIPPING ADDRESS Edit Elizabeth LINS E3846 COUNTY ROAD B SPRING GREEN WI, 53588…" at bounding box center [747, 488] width 203 height 228
copy span "Elizabeth LINS E3846 COUNTY ROAD B SPRING GREEN WI, 53588"
click at [105, 16] on span "Subscriptions" at bounding box center [111, 17] width 58 height 10
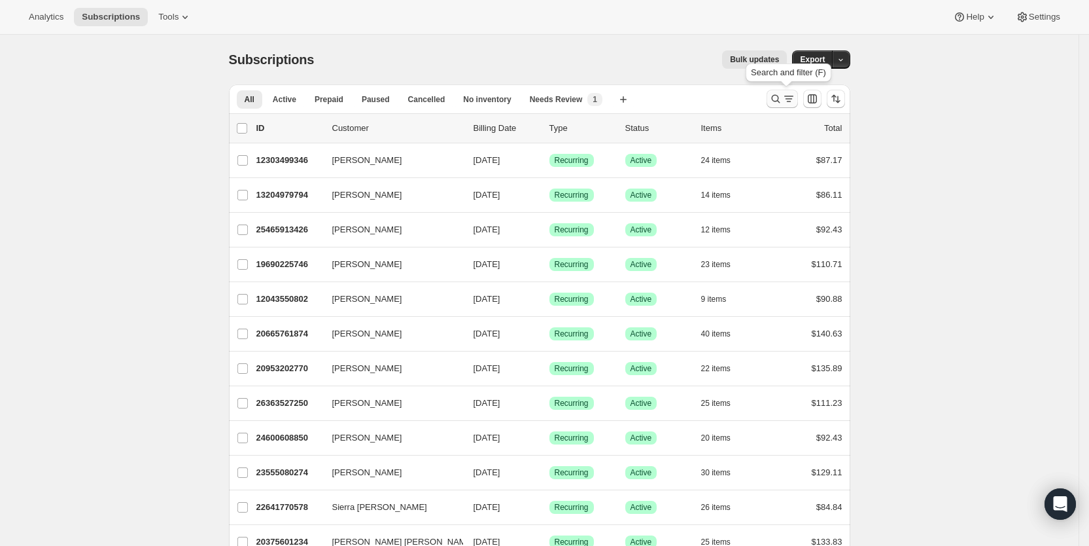
click at [792, 101] on icon "Search and filter results" at bounding box center [789, 98] width 13 height 13
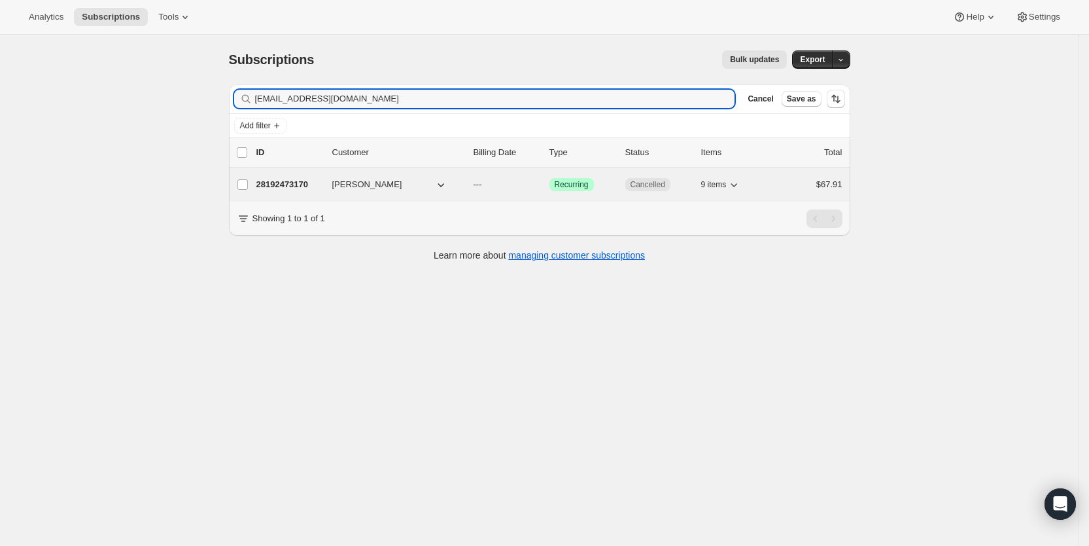
type input "e_lins8@yahoo.com"
click at [494, 185] on p "---" at bounding box center [506, 184] width 65 height 13
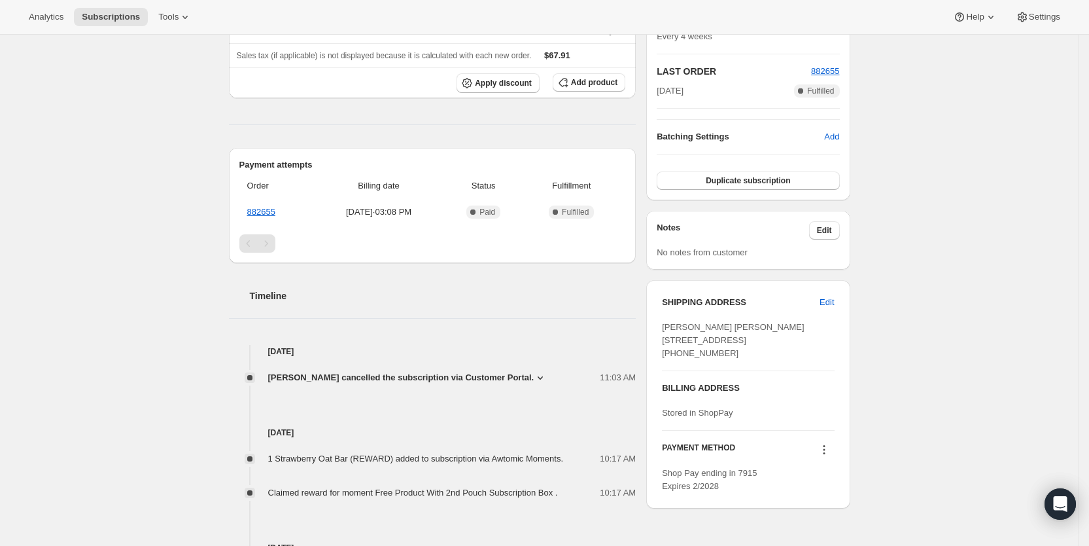
scroll to position [283, 0]
